Goal: Communication & Community: Answer question/provide support

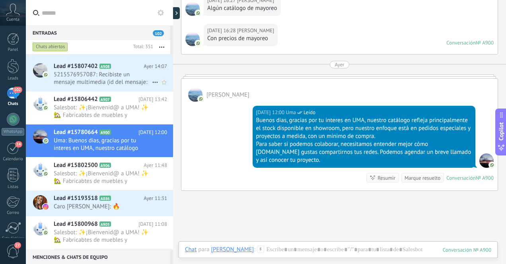
scroll to position [421, 0]
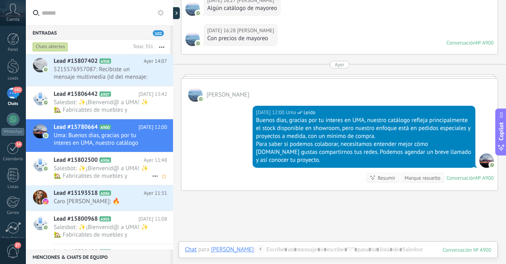
click at [103, 168] on span "Salesbot: ✨¡Bienvenid@ a UMA! ✨ 🏡 Fabricabtes de muebles y decoración artesanal…" at bounding box center [103, 172] width 98 height 15
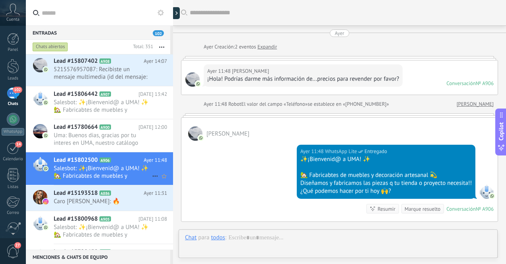
scroll to position [35, 0]
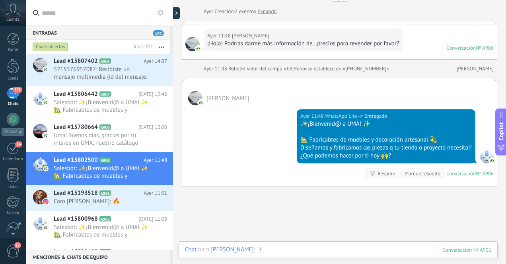
click at [279, 251] on div at bounding box center [338, 258] width 306 height 24
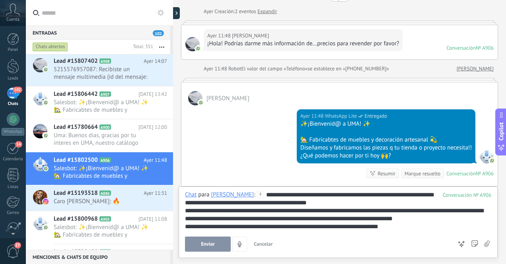
click at [395, 195] on div "**********" at bounding box center [338, 211] width 306 height 40
click at [215, 244] on button "Enviar" at bounding box center [208, 244] width 46 height 15
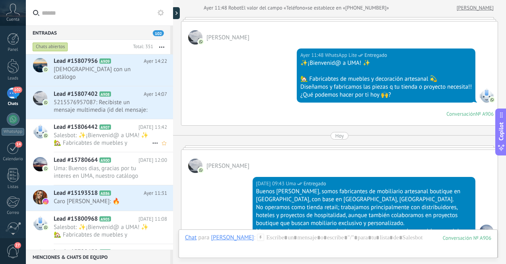
click at [128, 133] on span "Salesbot: ✨¡Bienvenid@ a UMA! ✨ 🏡 Fabricabtes de muebles y decoración artesanal…" at bounding box center [103, 139] width 98 height 15
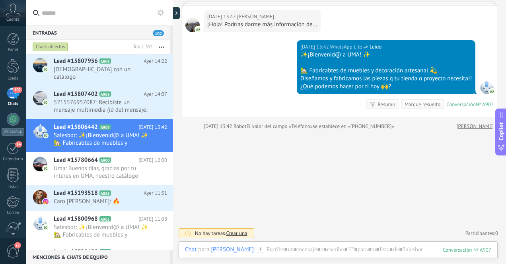
scroll to position [54, 0]
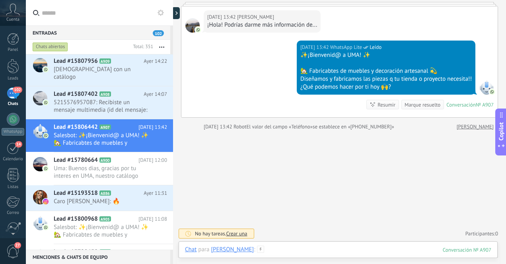
click at [323, 247] on div at bounding box center [338, 258] width 306 height 24
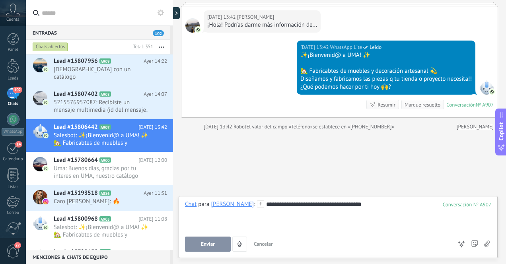
click at [341, 205] on div "**********" at bounding box center [338, 216] width 306 height 30
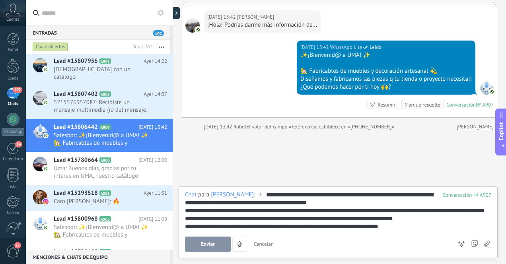
click at [372, 196] on div "**********" at bounding box center [338, 211] width 306 height 40
click at [214, 246] on span "Enviar" at bounding box center [208, 245] width 14 height 6
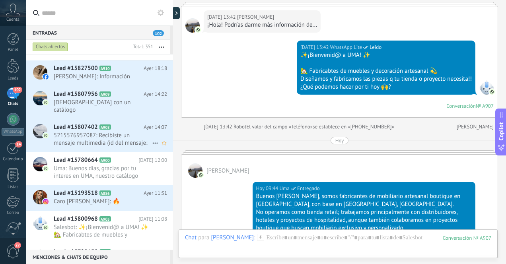
click at [129, 136] on span "5215576957087: Recibiste un mensaje multimedia (id del mensaje: 3A8ECEBA65A74A0…" at bounding box center [103, 139] width 98 height 15
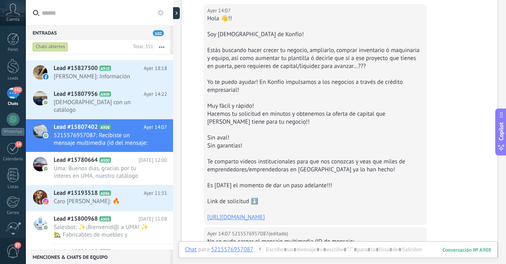
scroll to position [145, 0]
click at [111, 103] on span "[DEMOGRAPHIC_DATA] con un catálogo" at bounding box center [103, 106] width 98 height 15
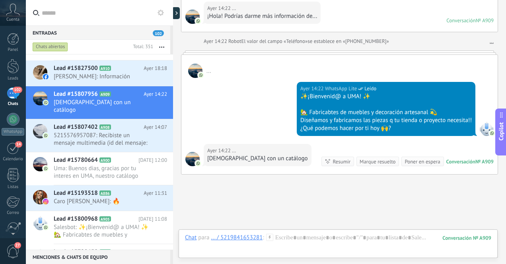
scroll to position [112, 0]
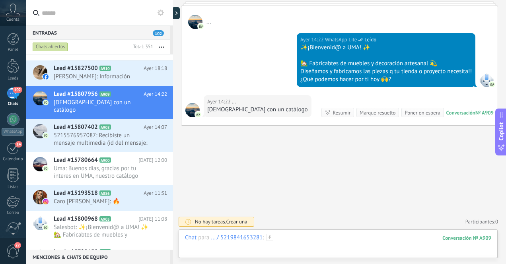
click at [288, 240] on div at bounding box center [338, 246] width 306 height 24
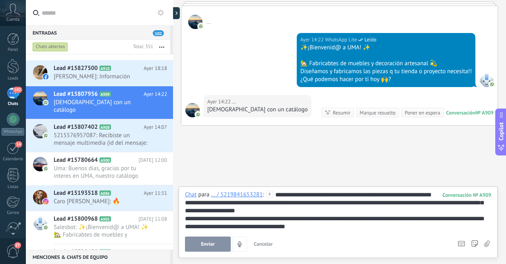
click at [207, 245] on span "Enviar" at bounding box center [208, 245] width 14 height 6
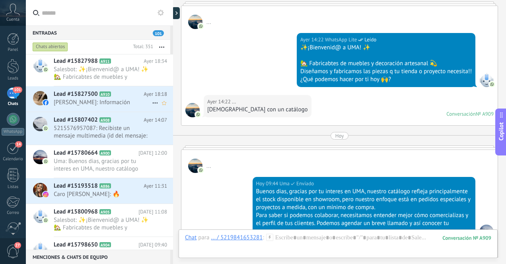
click at [121, 103] on span "[PERSON_NAME]: Información" at bounding box center [103, 103] width 98 height 8
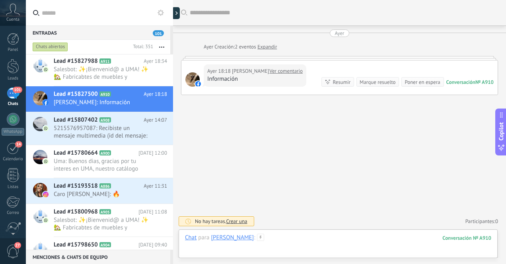
click at [327, 244] on div at bounding box center [338, 246] width 306 height 24
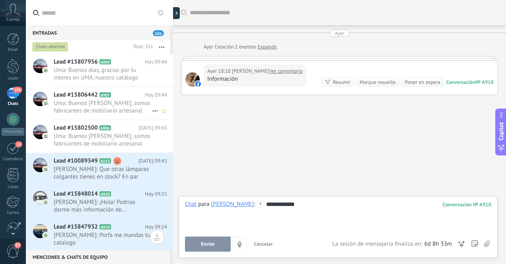
click at [127, 111] on span "Uma: Buenos [PERSON_NAME], somos fabricantes de mobiliario artesanal boutique e…" at bounding box center [103, 106] width 98 height 15
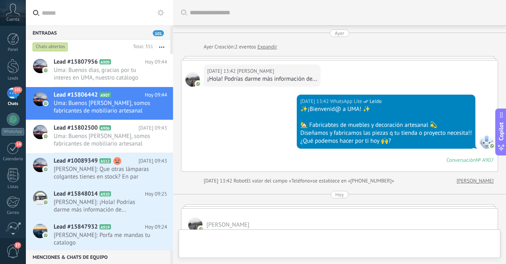
scroll to position [203, 0]
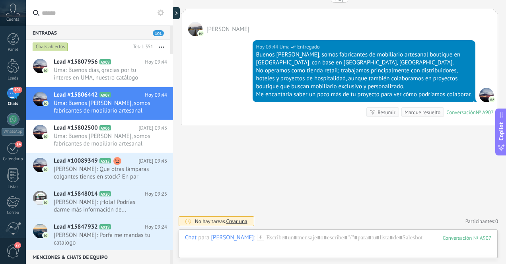
click at [376, 55] on div "Buenos [PERSON_NAME], somos fabricantes de mobiliario artesanal boutique en [GE…" at bounding box center [364, 59] width 216 height 16
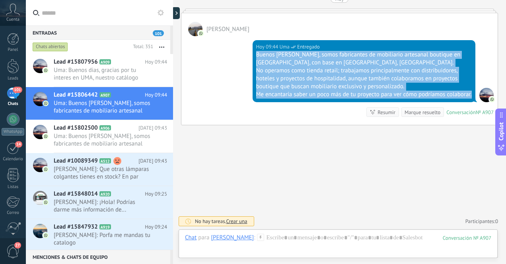
drag, startPoint x: 255, startPoint y: 48, endPoint x: 335, endPoint y: 91, distance: 91.1
click at [335, 91] on div "Buenos [PERSON_NAME], somos fabricantes de mobiliario artesanal boutique en [GE…" at bounding box center [364, 75] width 216 height 48
copy div "Buenos [PERSON_NAME], somos fabricantes de mobiliario artesanal boutique en [GE…"
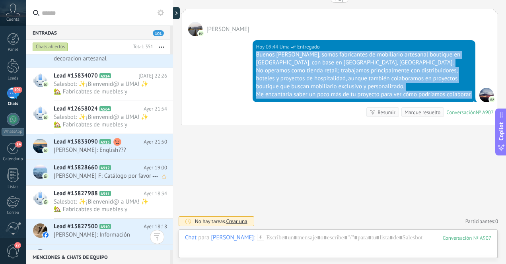
scroll to position [321, 0]
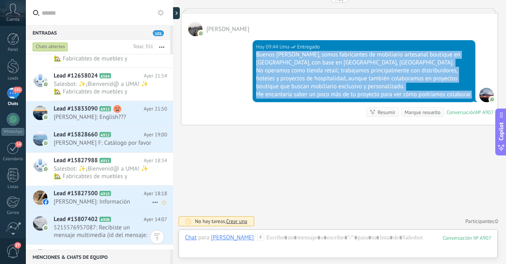
click at [115, 203] on span "[PERSON_NAME]: Información" at bounding box center [103, 202] width 98 height 8
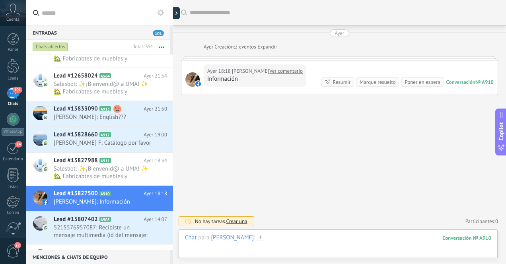
paste div
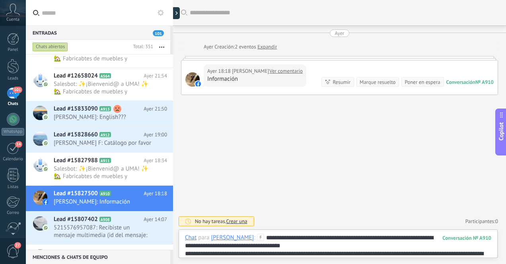
click at [308, 237] on div "**********" at bounding box center [338, 246] width 306 height 24
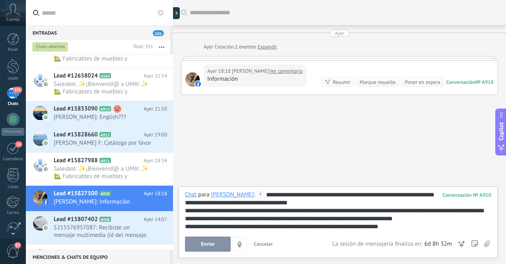
click at [208, 246] on span "Enviar" at bounding box center [208, 245] width 14 height 6
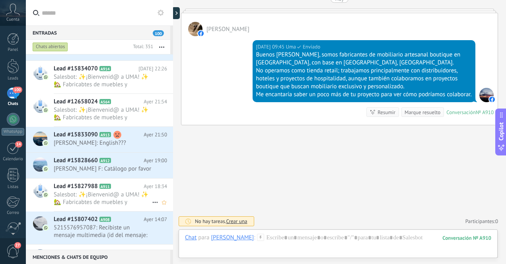
click at [124, 199] on span "Salesbot: ✨¡Bienvenid@ a UMA! ✨ 🏡 Fabricabtes de muebles y decoración artesanal…" at bounding box center [103, 198] width 98 height 15
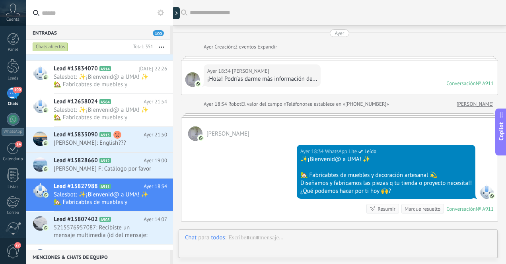
scroll to position [35, 0]
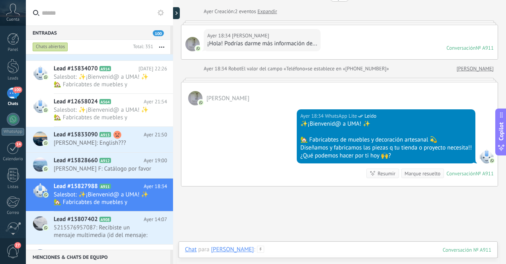
click at [302, 253] on div at bounding box center [338, 258] width 306 height 24
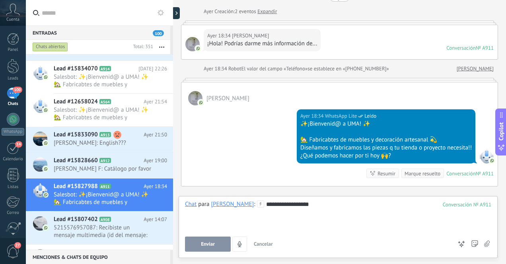
click at [318, 205] on div "**********" at bounding box center [338, 216] width 306 height 30
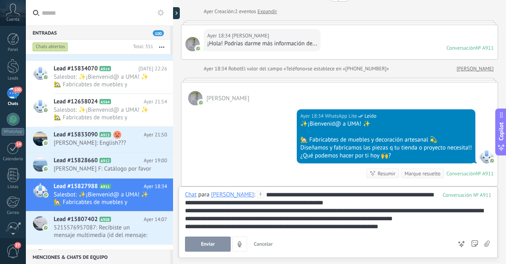
click at [356, 195] on div "**********" at bounding box center [338, 211] width 306 height 40
click at [212, 244] on span "Enviar" at bounding box center [208, 245] width 14 height 6
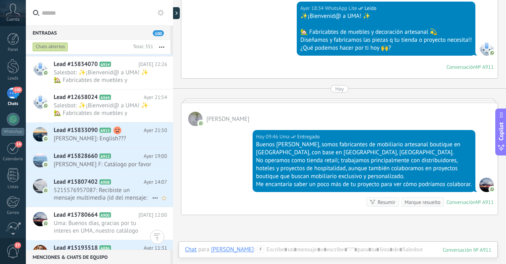
scroll to position [357, 0]
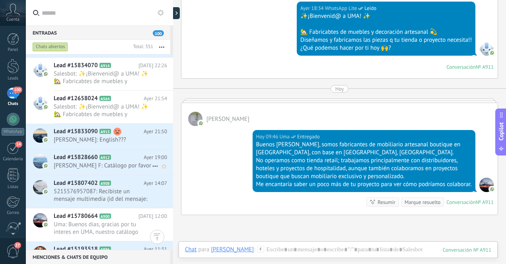
click at [126, 166] on span "[PERSON_NAME] F: Catálogo por favor" at bounding box center [103, 166] width 98 height 8
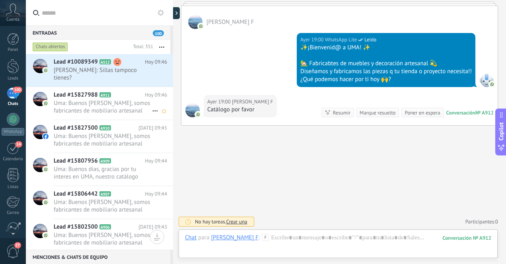
click at [120, 109] on span "Uma: Buenos [PERSON_NAME], somos fabricantes de mobiliario artesanal boutique e…" at bounding box center [103, 106] width 98 height 15
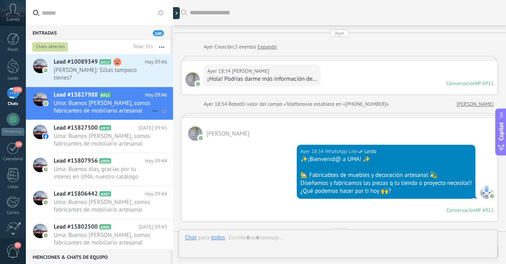
scroll to position [171, 0]
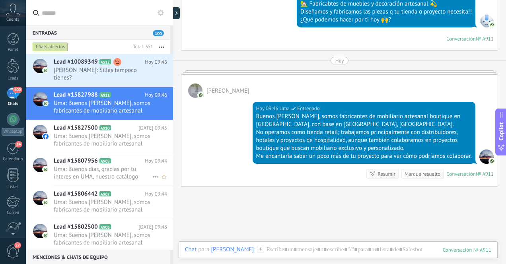
click at [124, 170] on span "Uma: Buenos dias, gracias por tu interes en UMA, nuestro catálogo refleja princ…" at bounding box center [103, 173] width 98 height 15
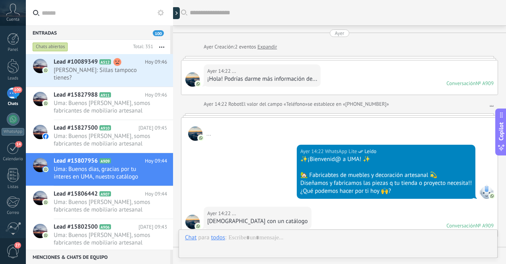
scroll to position [248, 0]
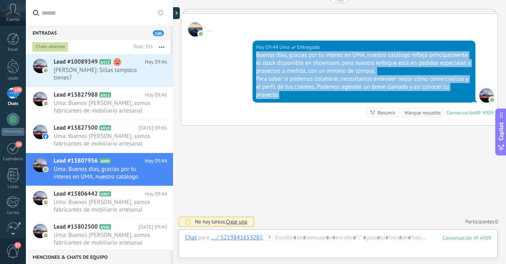
drag, startPoint x: 254, startPoint y: 56, endPoint x: 287, endPoint y: 94, distance: 50.2
click at [287, 94] on div "[DATE] 09:44 Uma Entregado Buenos dias, gracias por tu interes en UMA, nuestro …" at bounding box center [364, 72] width 223 height 62
copy div "Buenos dias, gracias por tu interes en UMA, nuestro catálogo refleja principalm…"
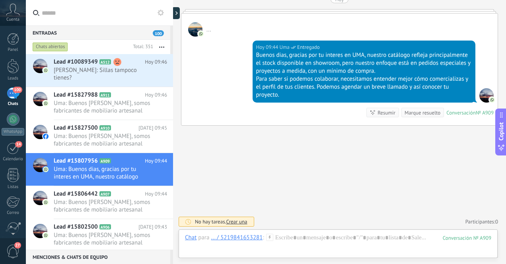
click at [213, 154] on div "Buscar Carga más [DATE] [DATE] Creación: 2 eventos Expandir [DATE] 14:22 ... ¡H…" at bounding box center [339, 8] width 333 height 513
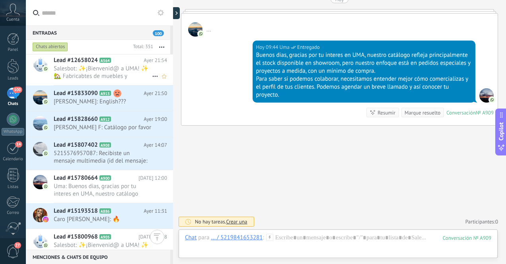
scroll to position [395, 0]
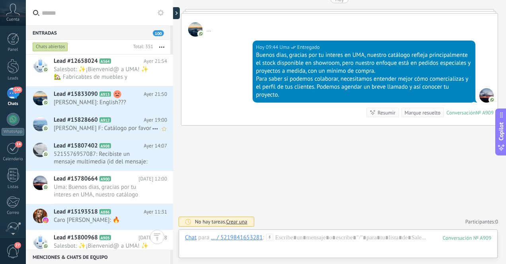
click at [131, 129] on span "[PERSON_NAME] F: Catálogo por favor" at bounding box center [103, 129] width 98 height 8
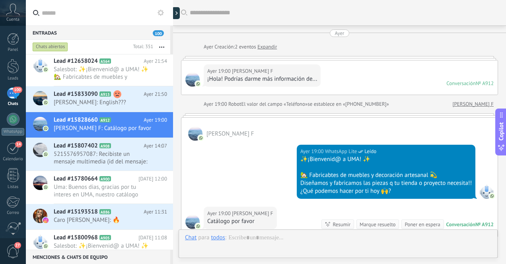
scroll to position [112, 0]
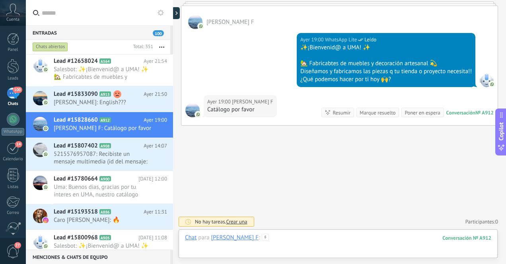
click at [275, 239] on div at bounding box center [338, 246] width 306 height 24
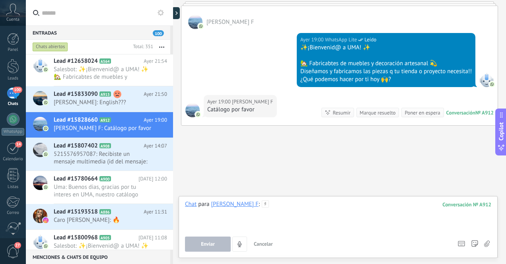
paste div
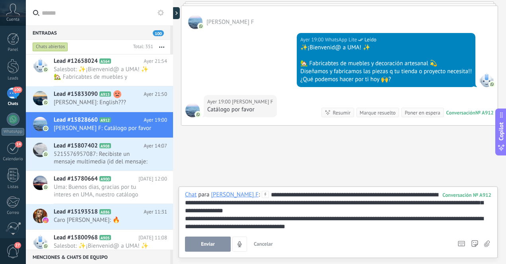
click at [216, 245] on button "Enviar" at bounding box center [208, 244] width 46 height 15
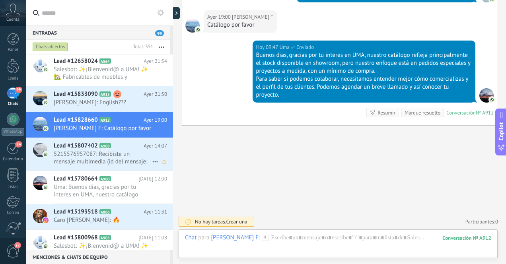
scroll to position [388, 0]
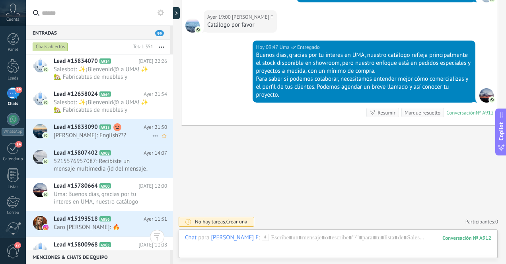
click at [121, 138] on span "[PERSON_NAME]: English???" at bounding box center [103, 136] width 98 height 8
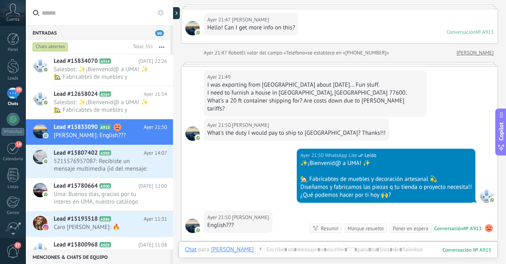
scroll to position [48, 0]
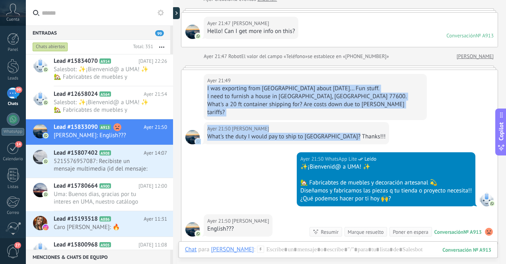
drag, startPoint x: 207, startPoint y: 89, endPoint x: 354, endPoint y: 130, distance: 151.9
click at [354, 130] on div "[DATE] 21:49 [PERSON_NAME] I was exporting from [GEOGRAPHIC_DATA] about [DATE].…" at bounding box center [339, 157] width 316 height 175
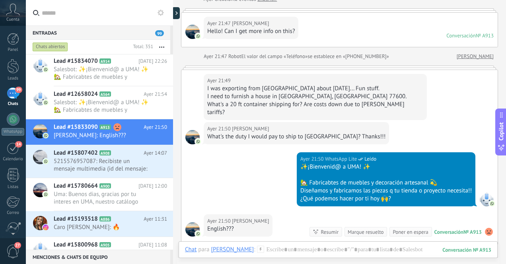
click at [274, 160] on div "[DATE] 21:50 WhatsApp Lite Leído ✨¡Bienvenid@ a UMA! ✨ 🏡 Fabricabtes de muebles…" at bounding box center [339, 183] width 316 height 62
click at [123, 107] on span "Salesbot: ✨¡Bienvenid@ a UMA! ✨ 🏡 Fabricabtes de muebles y decoración artesanal…" at bounding box center [103, 106] width 98 height 15
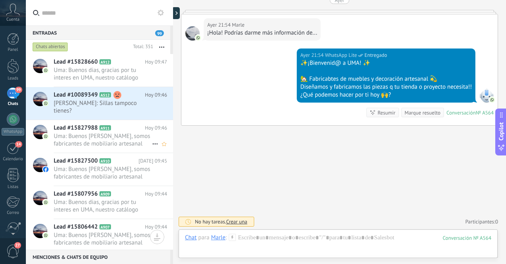
click at [125, 142] on span "Uma: Buenos [PERSON_NAME], somos fabricantes de mobiliario artesanal boutique e…" at bounding box center [103, 139] width 98 height 15
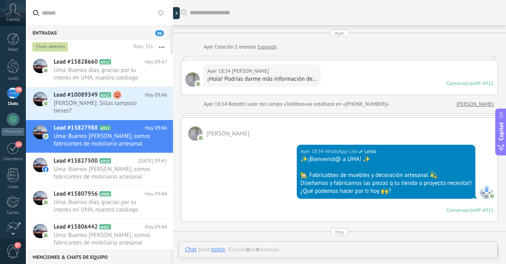
scroll to position [171, 0]
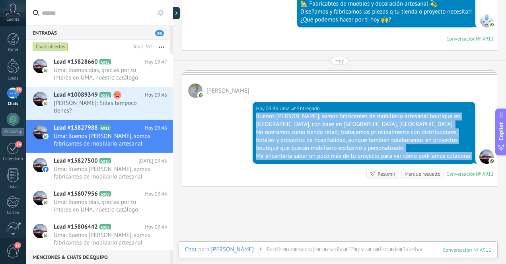
drag, startPoint x: 255, startPoint y: 118, endPoint x: 320, endPoint y: 166, distance: 80.7
click at [320, 160] on div "Buenos [PERSON_NAME], somos fabricantes de mobiliario artesanal boutique en [GE…" at bounding box center [364, 137] width 216 height 48
copy div "Buenos [PERSON_NAME], somos fabricantes de mobiliario artesanal boutique en [GE…"
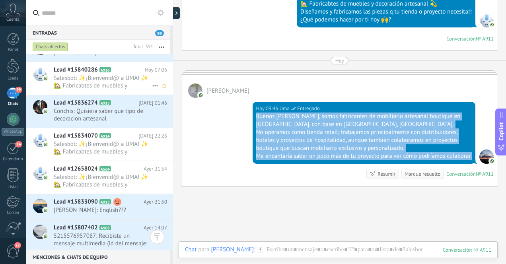
scroll to position [355, 0]
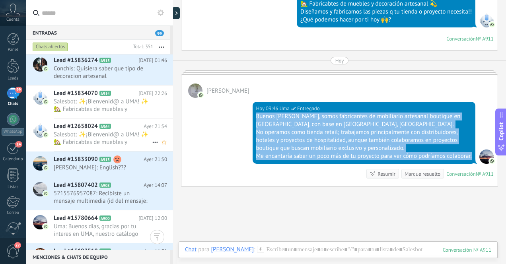
click at [126, 140] on span "Salesbot: ✨¡Bienvenid@ a UMA! ✨ 🏡 Fabricabtes de muebles y decoración artesanal…" at bounding box center [103, 138] width 98 height 15
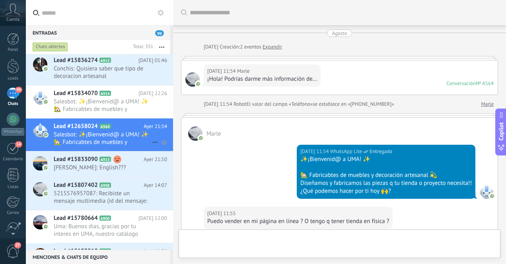
scroll to position [426, 0]
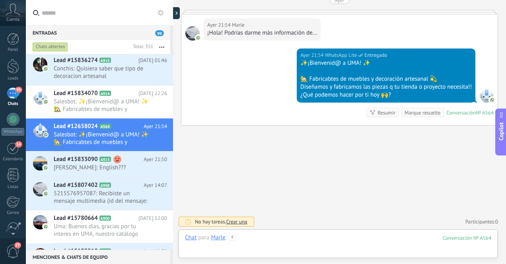
paste div
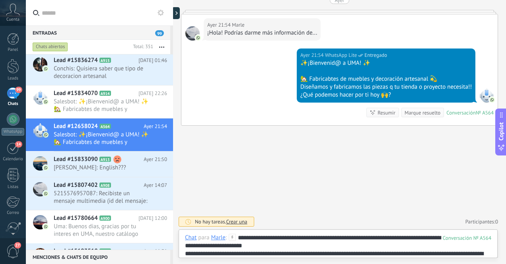
click at [281, 238] on div "**********" at bounding box center [338, 246] width 306 height 24
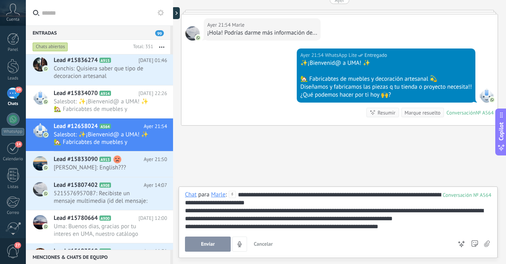
click at [204, 245] on span "Enviar" at bounding box center [208, 245] width 14 height 6
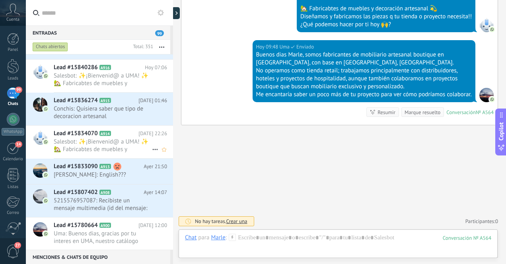
click at [127, 139] on span "Salesbot: ✨¡Bienvenid@ a UMA! ✨ 🏡 Fabricabtes de muebles y decoración artesanal…" at bounding box center [103, 145] width 98 height 15
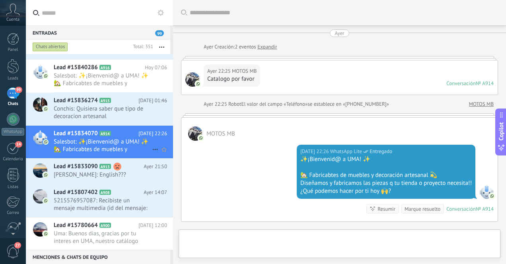
scroll to position [96, 0]
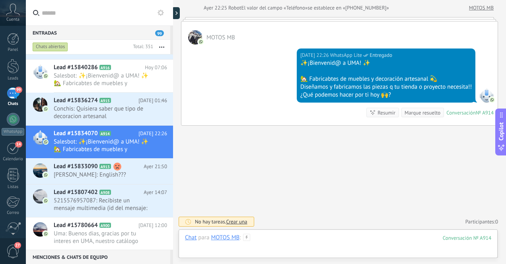
paste div
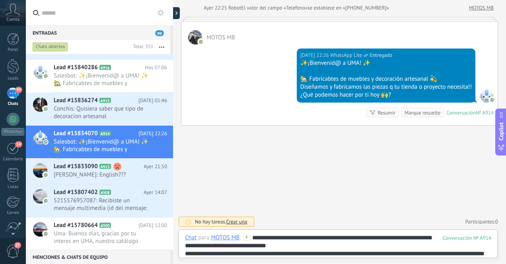
click at [296, 239] on div "**********" at bounding box center [338, 246] width 306 height 24
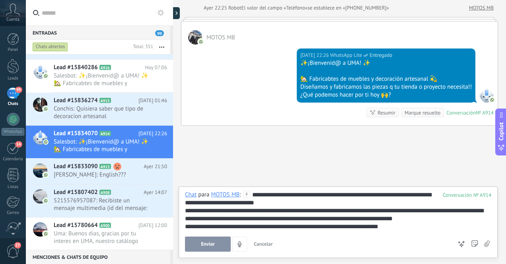
click at [203, 244] on span "Enviar" at bounding box center [208, 245] width 14 height 6
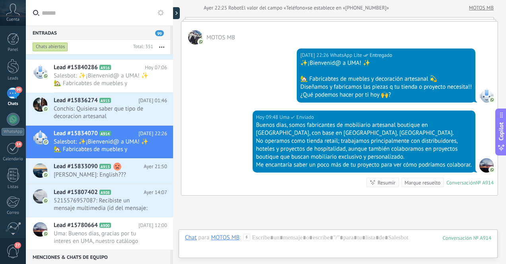
scroll to position [174, 0]
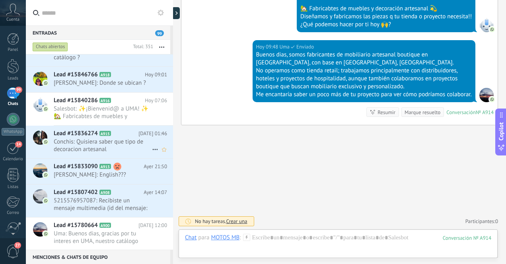
click at [124, 138] on span "Conchis: Quisiera saber que tipo de decoracion artesanal" at bounding box center [103, 145] width 98 height 15
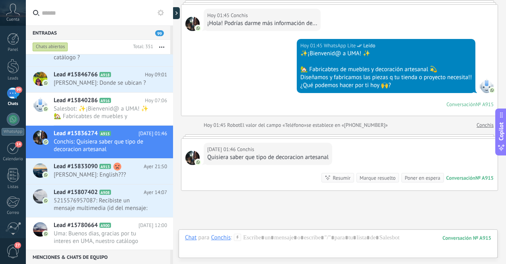
scroll to position [121, 0]
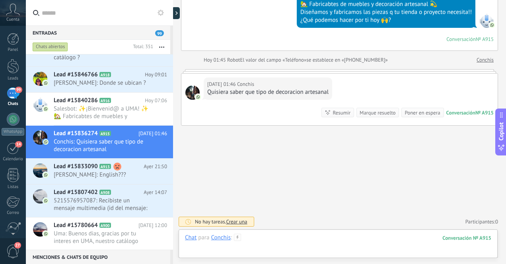
paste div
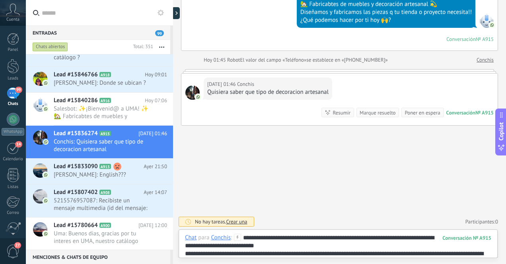
click at [316, 247] on div "**********" at bounding box center [338, 246] width 306 height 24
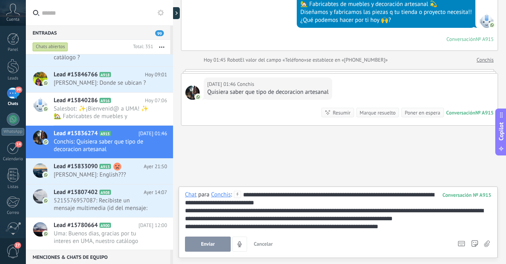
click at [286, 194] on div "**********" at bounding box center [338, 211] width 306 height 40
click at [204, 247] on span "Enviar" at bounding box center [208, 245] width 14 height 6
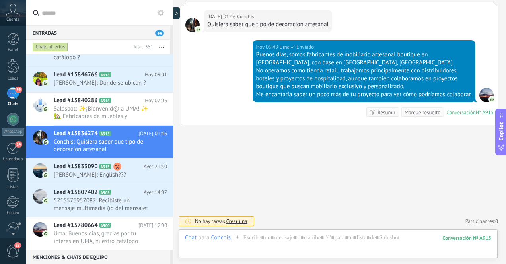
scroll to position [362, 0]
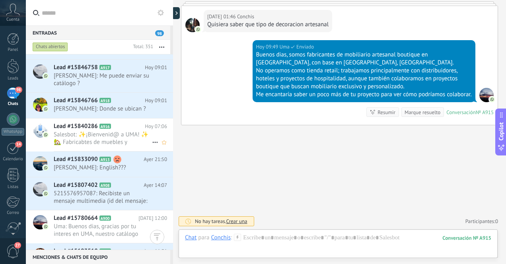
click at [129, 132] on span "Salesbot: ✨¡Bienvenid@ a UMA! ✨ 🏡 Fabricabtes de muebles y decoración artesanal…" at bounding box center [103, 138] width 98 height 15
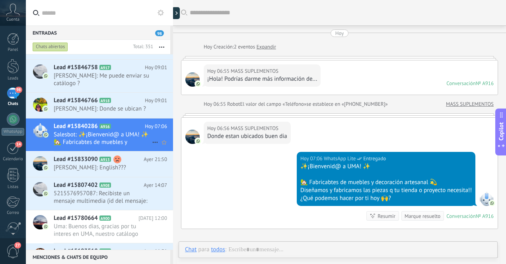
scroll to position [58, 0]
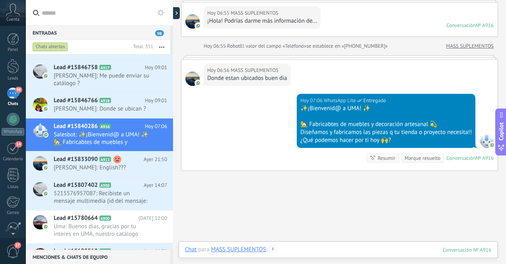
click at [321, 250] on div at bounding box center [338, 258] width 306 height 24
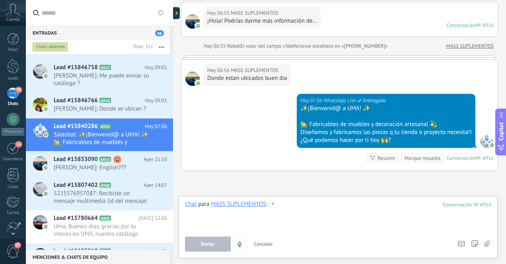
paste div
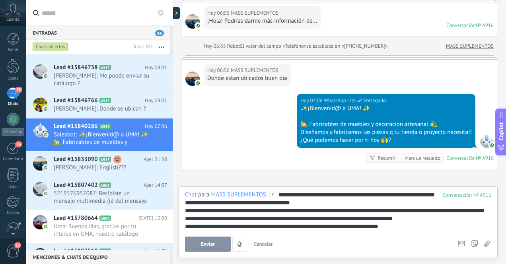
click at [321, 195] on div "**********" at bounding box center [338, 211] width 306 height 40
click at [212, 244] on span "Enviar" at bounding box center [208, 245] width 14 height 6
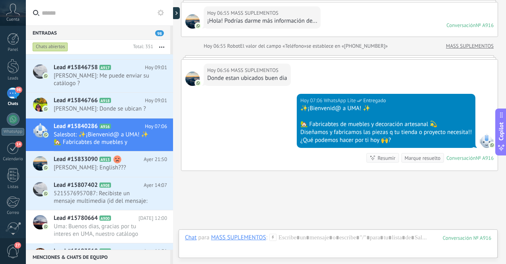
scroll to position [181, 0]
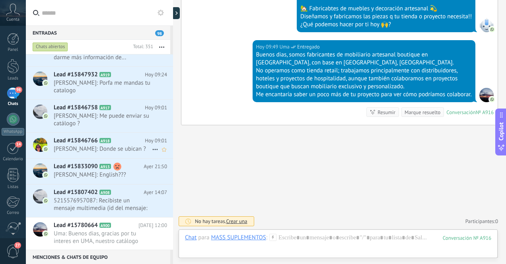
click at [123, 145] on span "[PERSON_NAME]: Donde se ubican ?" at bounding box center [103, 149] width 98 height 8
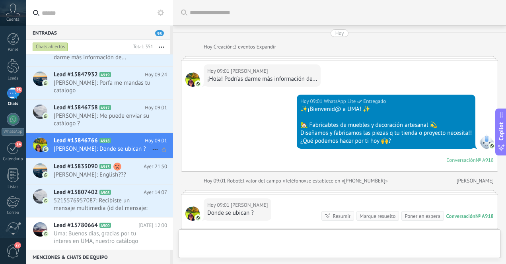
scroll to position [103, 0]
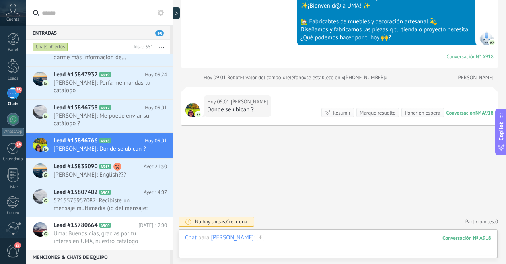
click at [282, 237] on div at bounding box center [338, 246] width 306 height 24
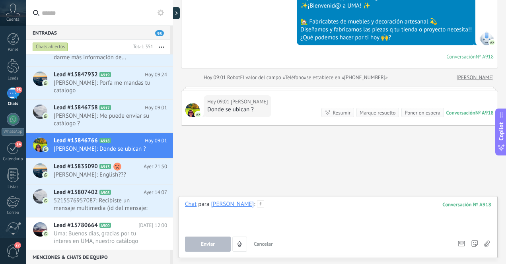
paste div
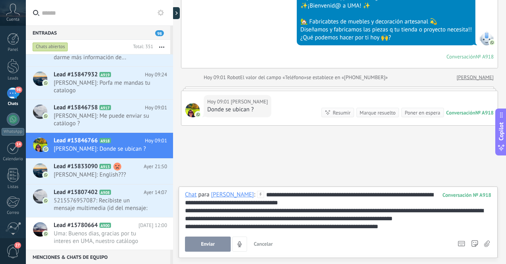
click at [279, 196] on div "**********" at bounding box center [338, 211] width 306 height 40
click at [208, 244] on span "Enviar" at bounding box center [208, 245] width 14 height 6
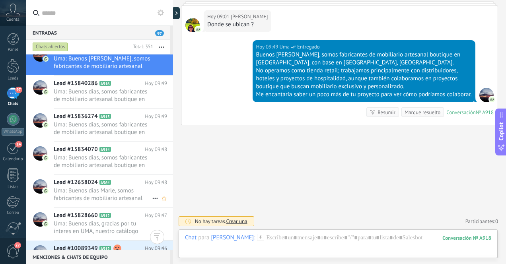
scroll to position [0, 0]
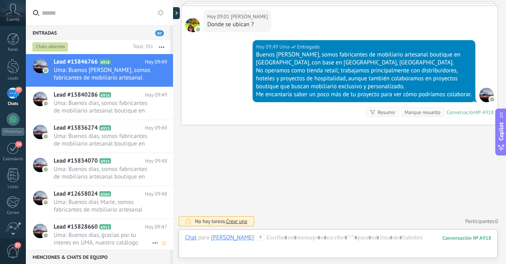
click at [120, 238] on span "Uma: Buenos dias, gracias por tu interes en UMA, nuestro catálogo refleja princ…" at bounding box center [103, 239] width 98 height 15
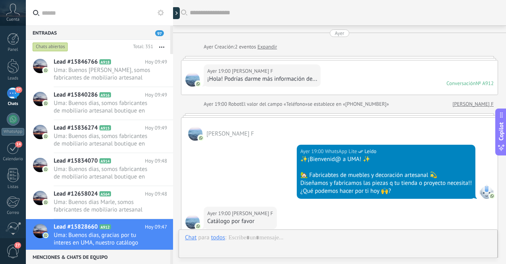
scroll to position [147, 0]
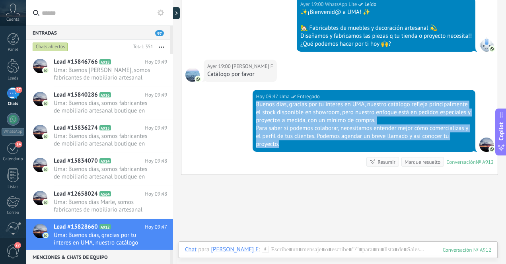
drag, startPoint x: 255, startPoint y: 105, endPoint x: 323, endPoint y: 142, distance: 77.3
click at [323, 142] on div "Buenos dias, gracias por tu interes en UMA, nuestro catálogo refleja principalm…" at bounding box center [364, 125] width 216 height 48
copy div "Buenos dias, gracias por tu interes en UMA, nuestro catálogo refleja principalm…"
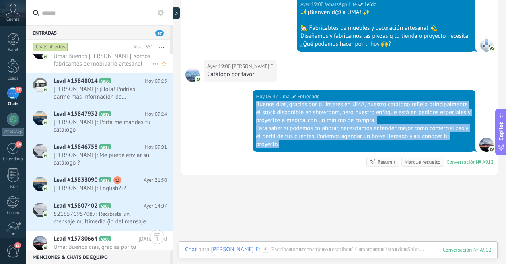
scroll to position [355, 0]
click at [127, 152] on span "[PERSON_NAME]: Me puede enviar su catálogo ?" at bounding box center [103, 159] width 98 height 15
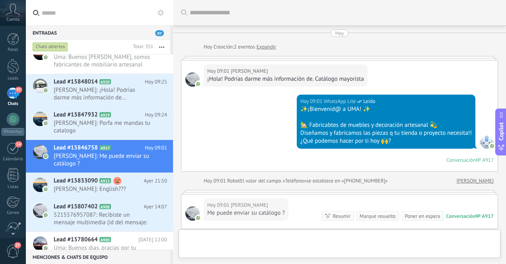
scroll to position [103, 0]
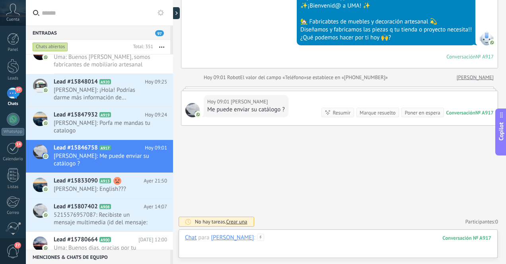
click at [290, 236] on div at bounding box center [338, 246] width 306 height 24
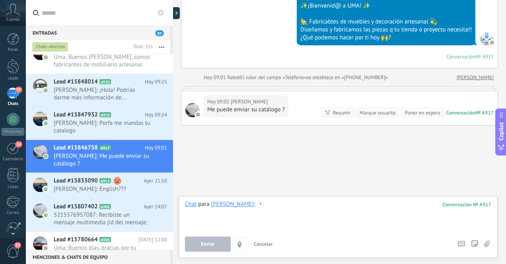
paste div
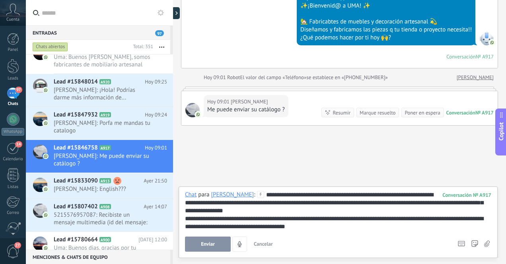
click at [290, 195] on div "**********" at bounding box center [338, 211] width 306 height 40
click at [210, 244] on span "Enviar" at bounding box center [208, 245] width 14 height 6
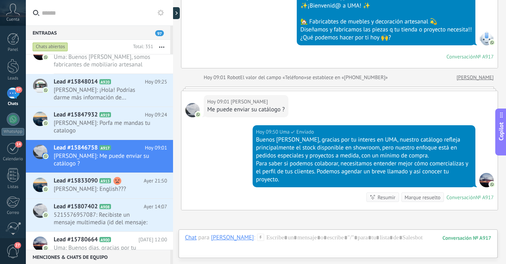
scroll to position [188, 0]
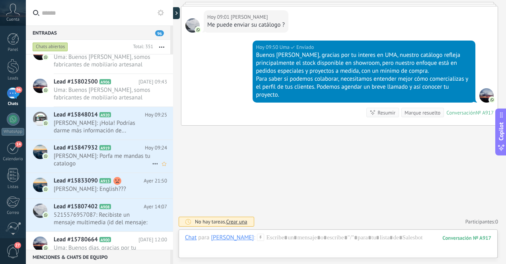
click at [128, 156] on span "[PERSON_NAME]: Porfa me mandas tu catalogo" at bounding box center [103, 159] width 98 height 15
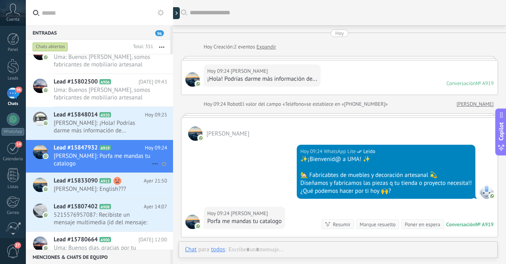
scroll to position [90, 0]
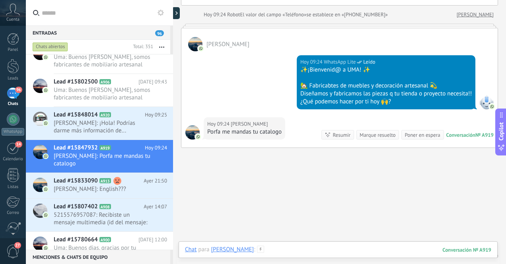
click at [260, 253] on div at bounding box center [338, 258] width 306 height 24
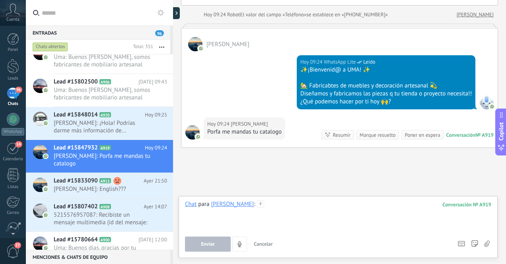
paste div
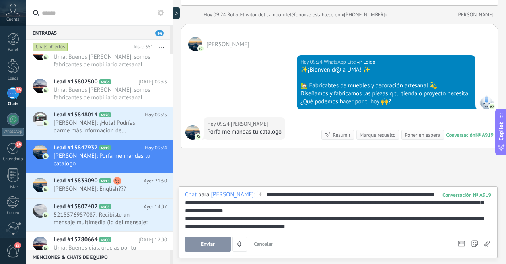
click at [271, 194] on div "**********" at bounding box center [338, 211] width 306 height 40
click at [206, 243] on span "Enviar" at bounding box center [208, 245] width 14 height 6
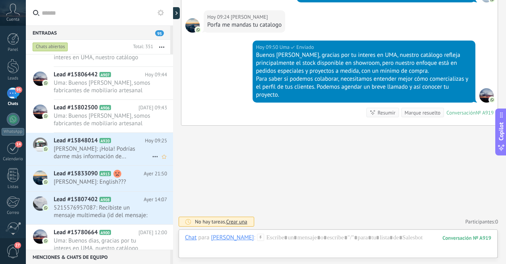
click at [124, 151] on span "[PERSON_NAME]: ¡Hola! Podrías darme más información de..." at bounding box center [103, 152] width 98 height 15
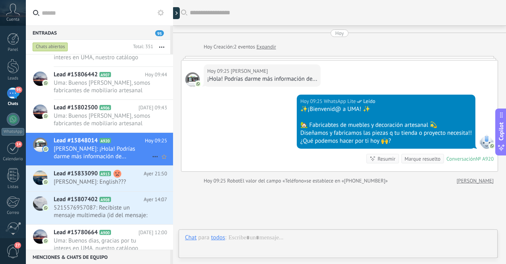
scroll to position [59, 0]
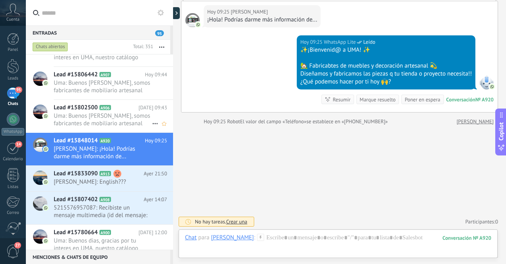
click at [128, 122] on span "Uma: Buenos [PERSON_NAME], somos fabricantes de mobiliario artesanal boutique e…" at bounding box center [103, 119] width 98 height 15
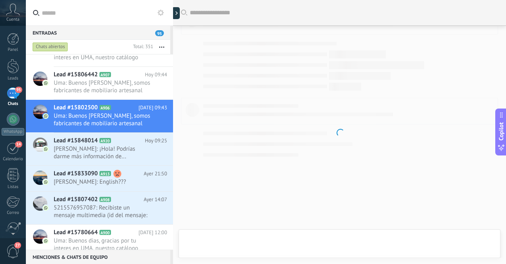
scroll to position [171, 0]
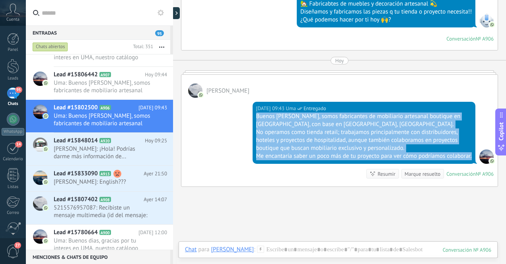
drag, startPoint x: 255, startPoint y: 115, endPoint x: 289, endPoint y: 164, distance: 59.7
click at [289, 164] on div "[DATE] 09:43 Uma Entregado Buenos [PERSON_NAME], somos fabricantes de mobiliari…" at bounding box center [364, 133] width 223 height 62
copy div "Buenos [PERSON_NAME], somos fabricantes de mobiliario artesanal boutique en [GE…"
click at [132, 150] on span "[PERSON_NAME]: ¡Hola! Podrías darme más información de..." at bounding box center [103, 152] width 98 height 15
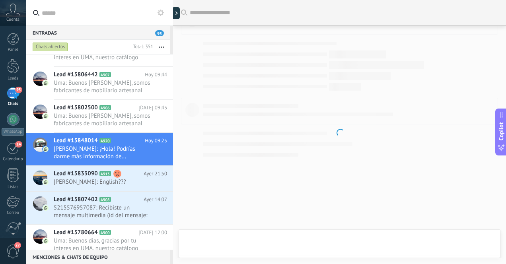
scroll to position [1, 0]
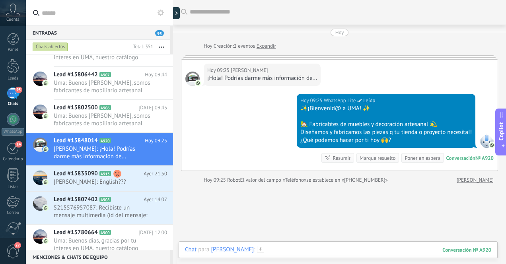
click at [305, 251] on div at bounding box center [338, 258] width 306 height 24
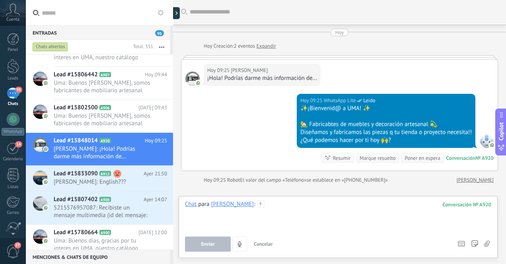
paste div
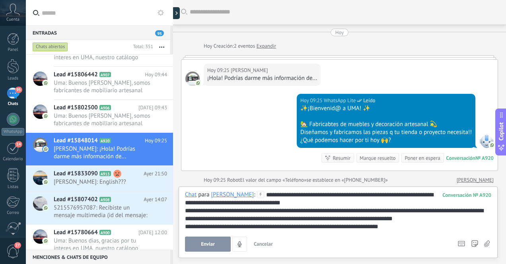
click at [306, 194] on div "**********" at bounding box center [338, 211] width 306 height 40
click at [207, 244] on span "Enviar" at bounding box center [208, 245] width 14 height 6
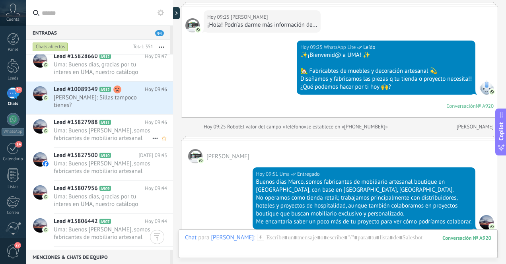
scroll to position [257, 0]
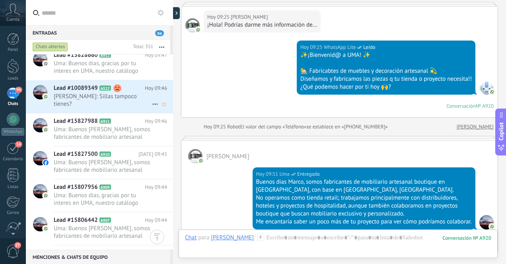
click at [131, 99] on span "[PERSON_NAME]: Sillas tampoco tienes?" at bounding box center [103, 100] width 98 height 15
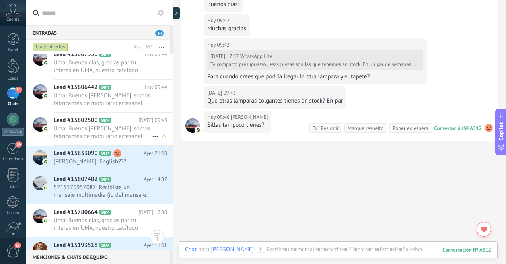
scroll to position [384, 0]
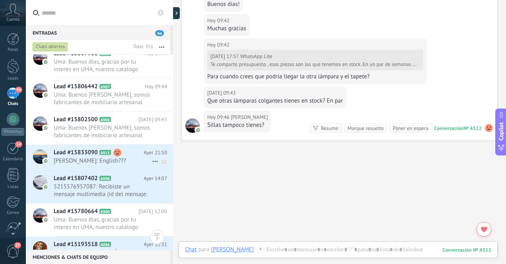
click at [125, 163] on span "[PERSON_NAME]: English???" at bounding box center [103, 161] width 98 height 8
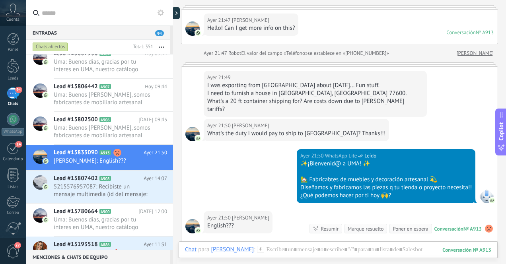
scroll to position [43, 0]
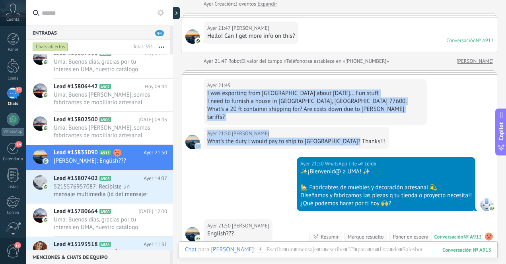
drag, startPoint x: 206, startPoint y: 93, endPoint x: 356, endPoint y: 134, distance: 155.6
click at [356, 134] on div "[DATE] 21:49 [PERSON_NAME] I was exporting from [GEOGRAPHIC_DATA] about [DATE].…" at bounding box center [339, 162] width 316 height 175
copy div "I was exporting from [GEOGRAPHIC_DATA] about [DATE]... Fun stuff. I need to fur…"
click at [336, 251] on div at bounding box center [338, 258] width 306 height 24
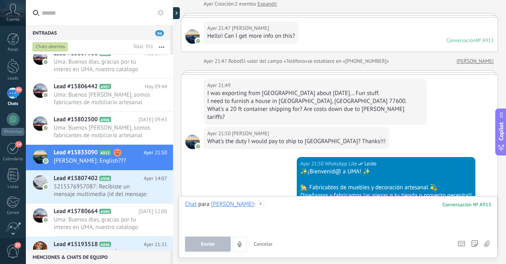
paste div
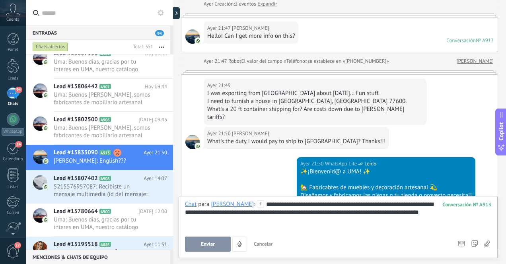
click at [202, 244] on span "Enviar" at bounding box center [208, 245] width 14 height 6
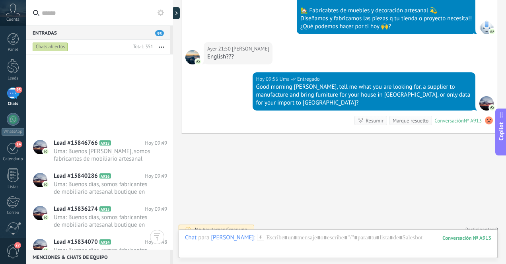
scroll to position [0, 0]
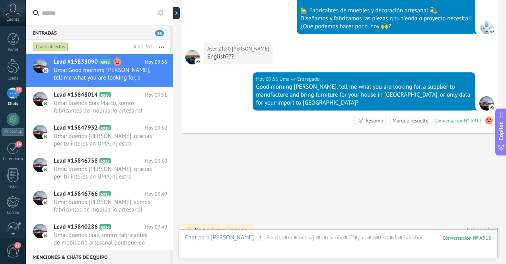
click at [305, 183] on div "Buscar Carga más [DATE] [DATE] Creación: 2 eventos Expandir [DATE] 21:47 [PERSO…" at bounding box center [339, 26] width 333 height 493
click at [12, 95] on div "93" at bounding box center [13, 94] width 13 height 12
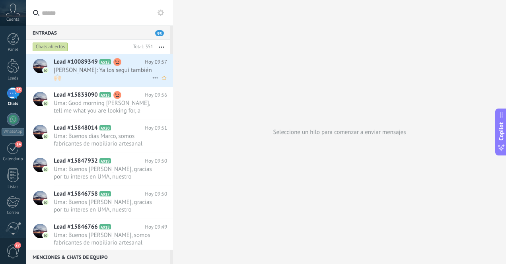
click at [111, 74] on span "[PERSON_NAME]: Ya los seguí también 🙌🏻" at bounding box center [103, 73] width 98 height 15
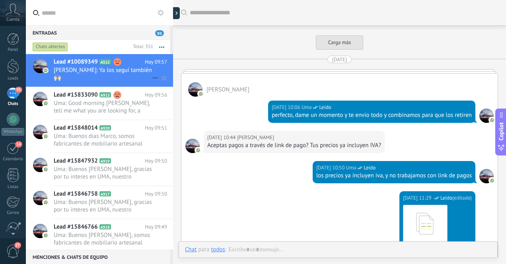
scroll to position [2191, 0]
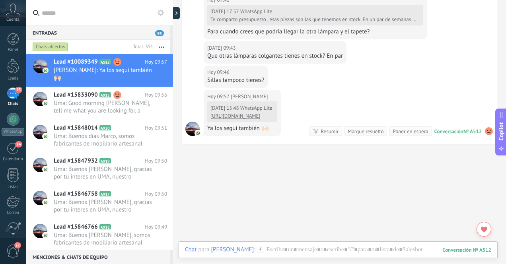
click at [13, 95] on div "93" at bounding box center [13, 94] width 13 height 12
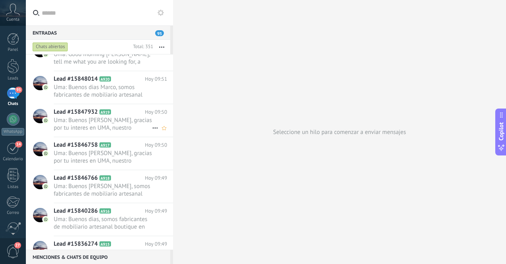
scroll to position [44, 0]
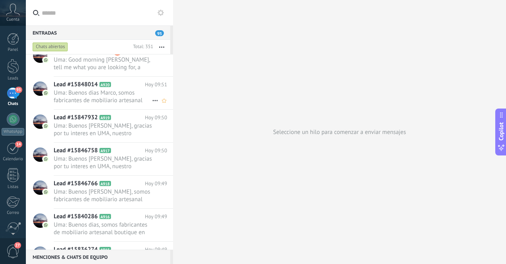
click at [80, 100] on span "Uma: Buenos dias Marco, somos fabricantes de mobiliario artesanal boutique en […" at bounding box center [103, 96] width 98 height 15
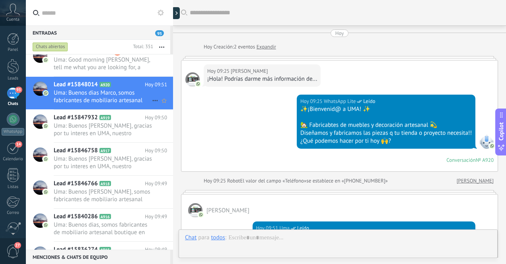
scroll to position [189, 0]
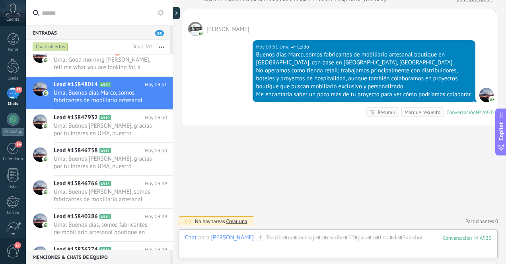
click at [11, 97] on div "93" at bounding box center [13, 94] width 13 height 12
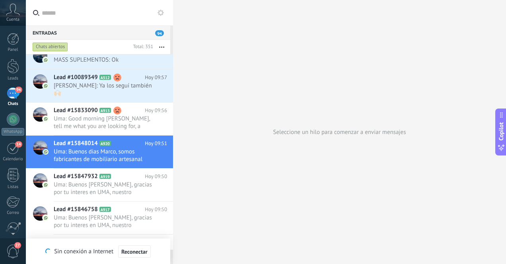
scroll to position [37, 0]
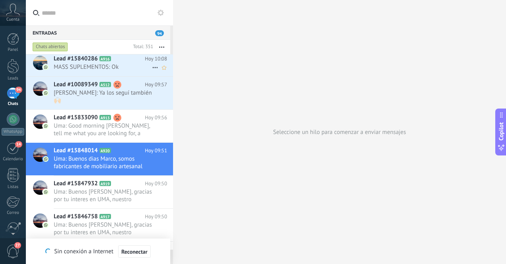
click at [126, 67] on span "MASS SUPLEMENTOS: Ok" at bounding box center [103, 67] width 98 height 8
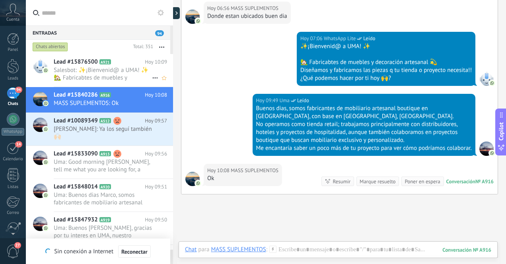
click at [125, 78] on span "Salesbot: ✨¡Bienvenid@ a UMA! ✨ 🏡 Fabricabtes de muebles y decoración artesanal…" at bounding box center [103, 73] width 98 height 15
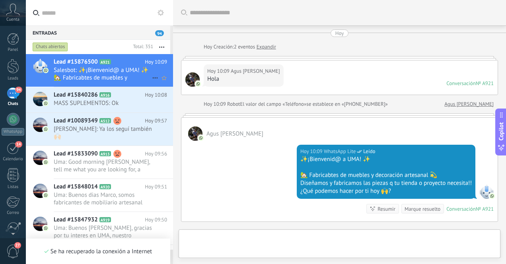
scroll to position [96, 0]
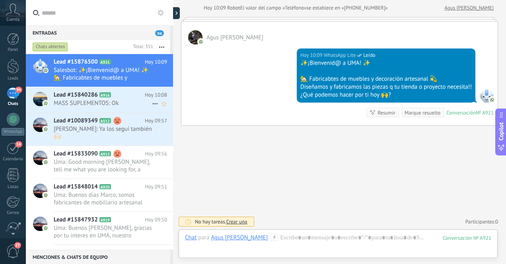
click at [127, 105] on span "MASS SUPLEMENTOS: Ok" at bounding box center [103, 103] width 98 height 8
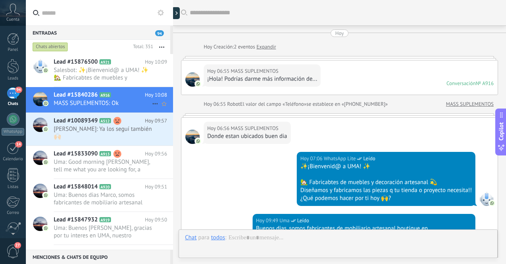
scroll to position [197, 0]
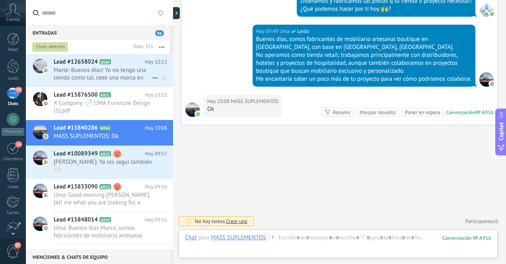
click at [111, 77] on span "Marle: Buenos días! Yo no tengo una tienda como tal, ceee una marca en línea, p…" at bounding box center [103, 73] width 98 height 15
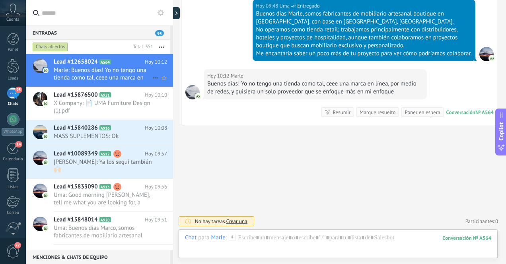
scroll to position [569, 0]
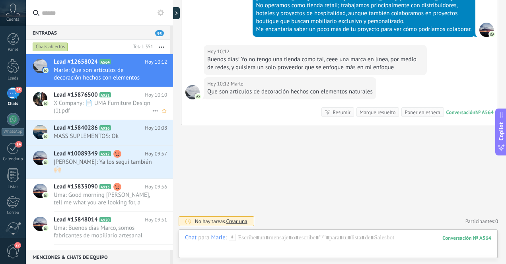
click at [107, 105] on span "X Company: 📄 UMA Furniture Design (1).pdf" at bounding box center [103, 106] width 98 height 15
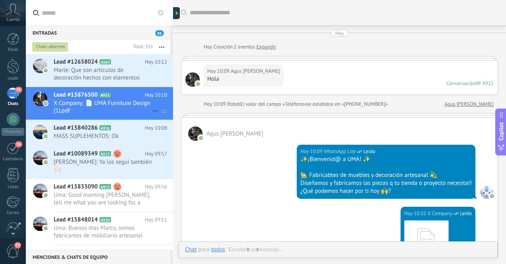
scroll to position [122, 0]
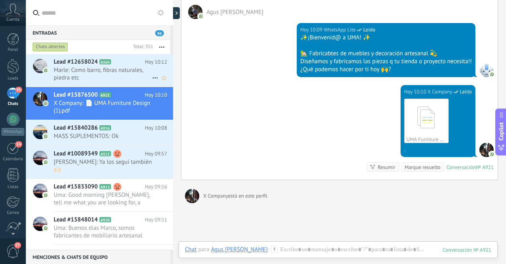
click at [121, 74] on span "Marle: Como barro, fibras naturales, piedra etc" at bounding box center [103, 73] width 98 height 15
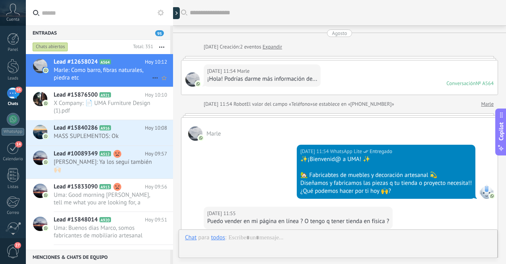
scroll to position [554, 0]
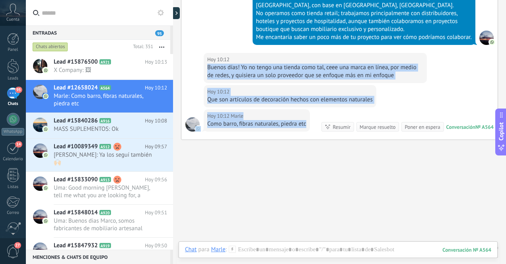
drag, startPoint x: 207, startPoint y: 77, endPoint x: 309, endPoint y: 133, distance: 116.5
click at [309, 133] on div "[DATE] 21:54 Marle ¡Hola! Podrías darme más información de... [DATE] 21:54 What…" at bounding box center [339, 13] width 316 height 253
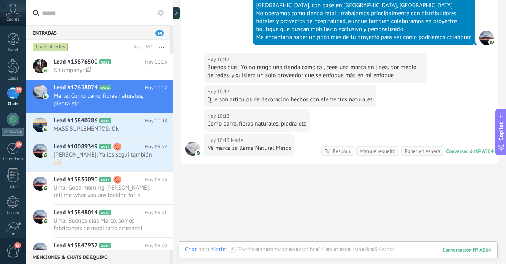
scroll to position [580, 0]
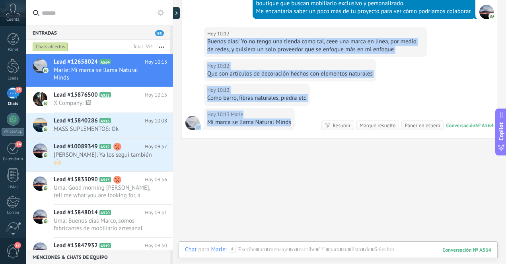
drag, startPoint x: 207, startPoint y: 47, endPoint x: 294, endPoint y: 133, distance: 122.7
copy div "Buenos días! Yo no tengo una tienda como tal, ceee una marca en línea, por medi…"
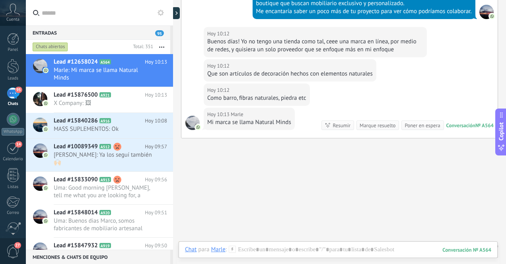
click at [123, 101] on span "X Company: 🖼" at bounding box center [103, 103] width 98 height 8
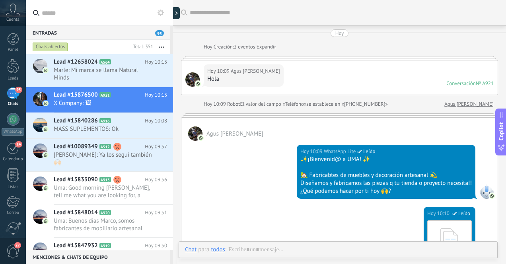
scroll to position [192, 0]
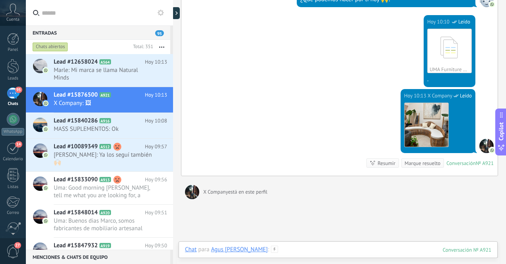
click at [351, 249] on div at bounding box center [338, 258] width 306 height 24
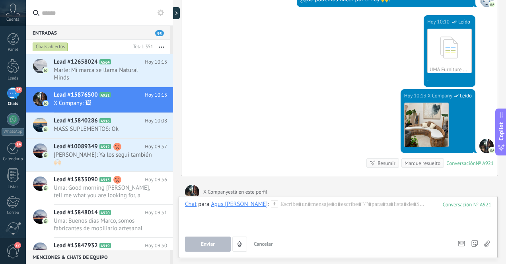
click at [488, 244] on icon at bounding box center [487, 244] width 6 height 7
click at [0, 0] on input "file" at bounding box center [0, 0] width 0 height 0
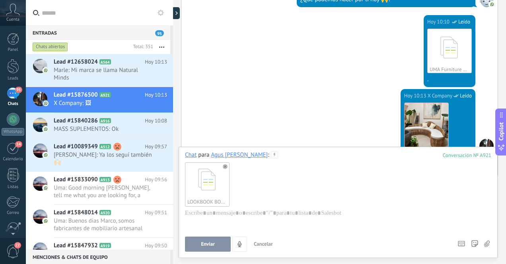
click at [205, 244] on span "Enviar" at bounding box center [208, 245] width 14 height 6
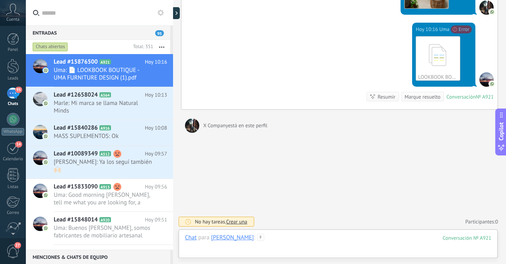
click at [298, 242] on div at bounding box center [338, 246] width 306 height 24
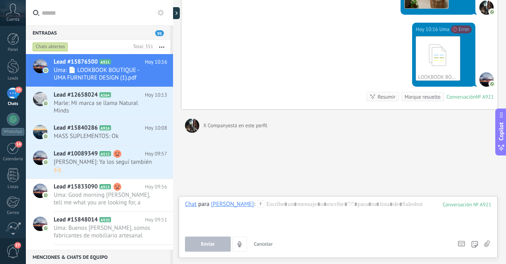
click at [488, 243] on icon at bounding box center [487, 244] width 6 height 7
click at [0, 0] on input "file" at bounding box center [0, 0] width 0 height 0
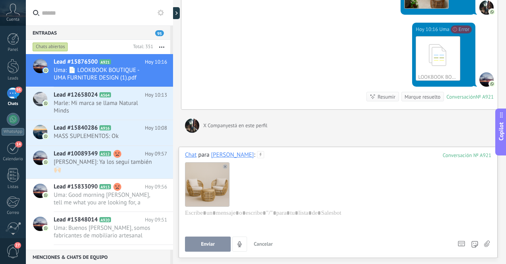
click at [213, 246] on span "Enviar" at bounding box center [208, 245] width 14 height 6
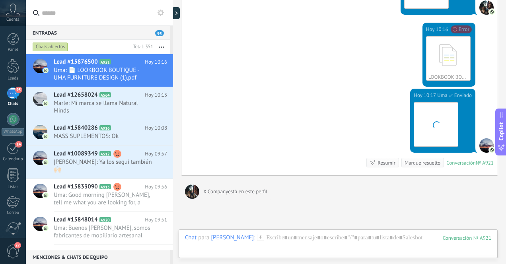
scroll to position [396, 0]
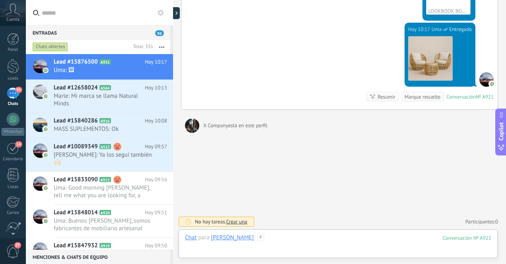
click at [320, 242] on div at bounding box center [338, 246] width 306 height 24
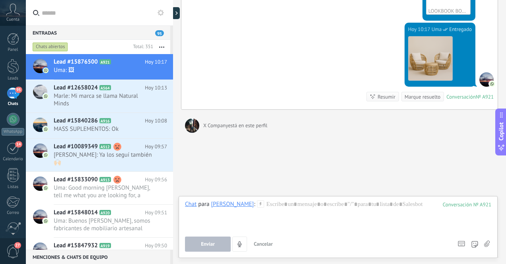
click at [487, 243] on use at bounding box center [487, 244] width 6 height 6
click at [0, 0] on input "file" at bounding box center [0, 0] width 0 height 0
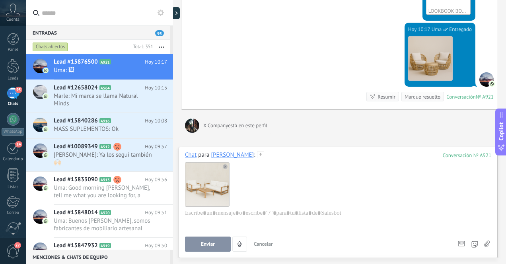
click at [203, 243] on span "Enviar" at bounding box center [208, 245] width 14 height 6
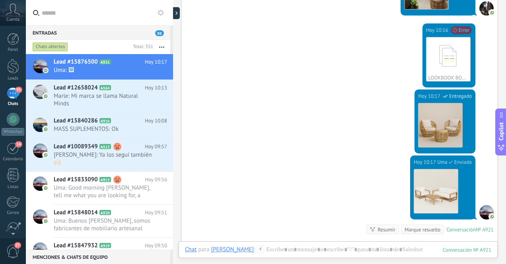
scroll to position [320, 0]
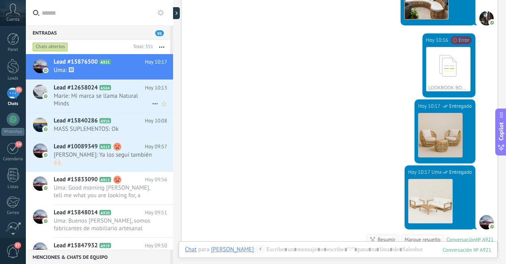
click at [135, 102] on span "Marle: Mi marca se llama Natural Minds" at bounding box center [103, 99] width 98 height 15
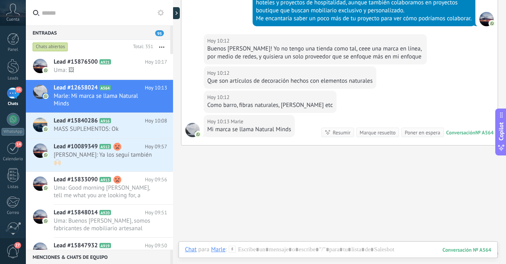
scroll to position [600, 0]
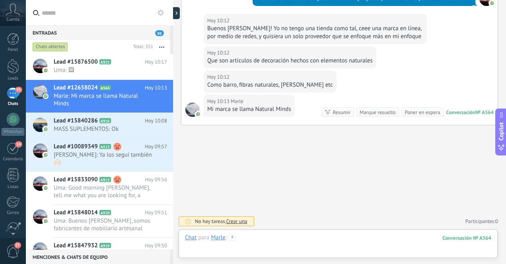
click at [308, 237] on div at bounding box center [338, 246] width 306 height 24
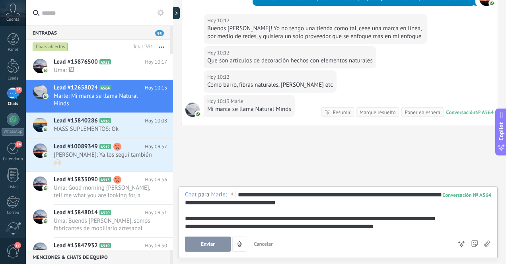
click at [318, 194] on div "**********" at bounding box center [338, 211] width 306 height 40
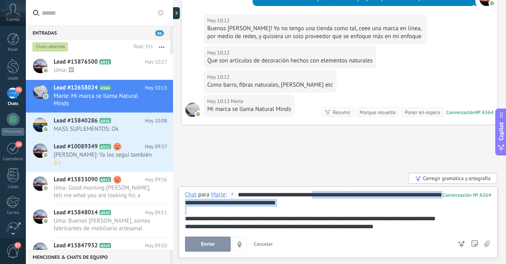
drag, startPoint x: 316, startPoint y: 197, endPoint x: 343, endPoint y: 208, distance: 29.6
click at [343, 208] on div "**********" at bounding box center [338, 211] width 306 height 40
copy div "**********"
click at [313, 210] on div at bounding box center [338, 211] width 306 height 8
drag, startPoint x: 316, startPoint y: 196, endPoint x: 338, endPoint y: 209, distance: 26.4
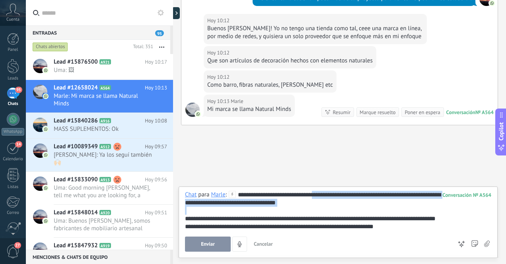
click at [338, 209] on div "**********" at bounding box center [338, 211] width 306 height 40
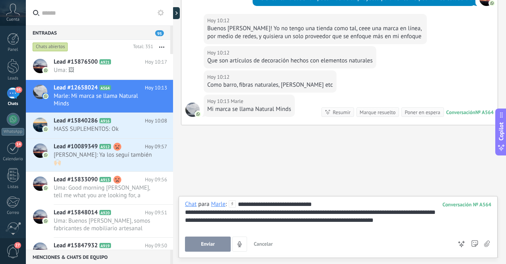
click at [188, 214] on div "**********" at bounding box center [338, 212] width 306 height 8
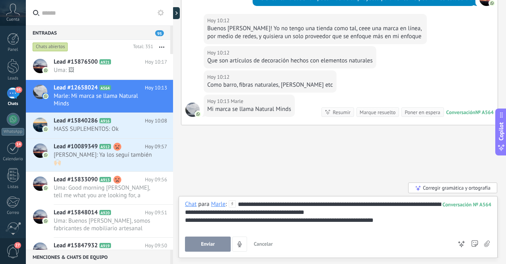
click at [394, 220] on div "**********" at bounding box center [338, 220] width 306 height 8
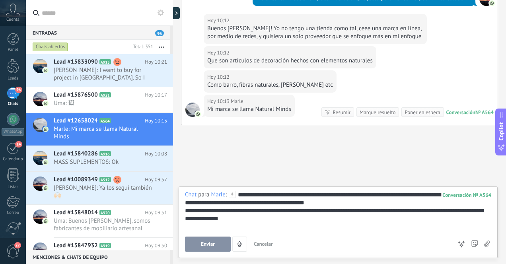
click at [210, 245] on span "Enviar" at bounding box center [208, 245] width 14 height 6
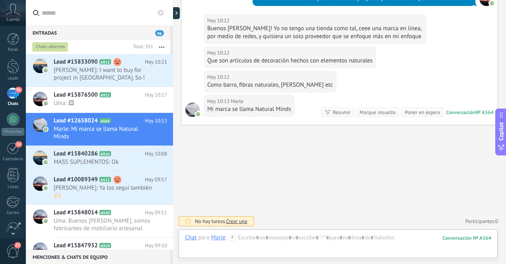
scroll to position [669, 0]
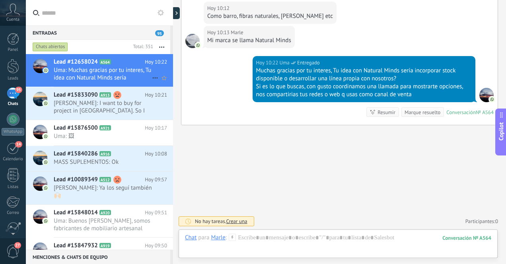
click at [110, 78] on span "Uma: Muchas gracias por tu interes, Tu idea con Natural Minds sería incorporar …" at bounding box center [103, 73] width 98 height 15
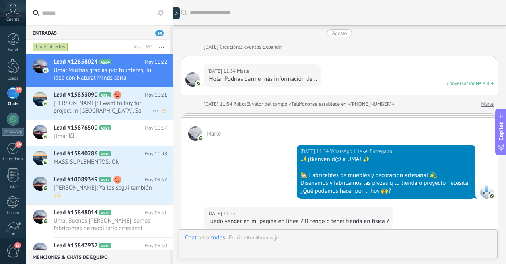
scroll to position [627, 0]
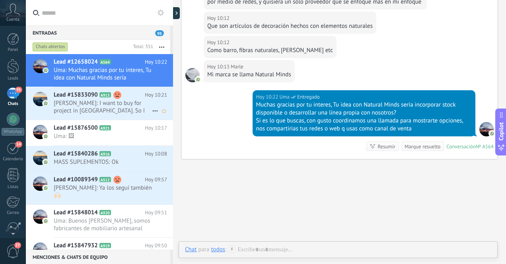
click at [113, 110] on span "Maureen Mortenson: I want to buy for project in Cozumel. So I need supplier who…" at bounding box center [103, 106] width 98 height 15
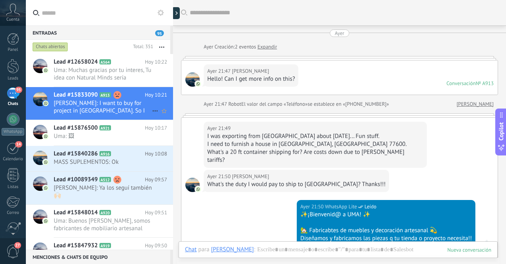
scroll to position [226, 0]
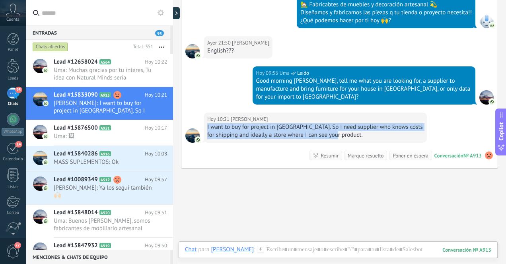
drag, startPoint x: 208, startPoint y: 120, endPoint x: 362, endPoint y: 125, distance: 154.5
click at [362, 125] on div "I want to buy for project in Cozumel. So I need supplier who knows costs for sh…" at bounding box center [315, 131] width 216 height 16
copy div "I want to buy for project in Cozumel. So I need supplier who knows costs for sh…"
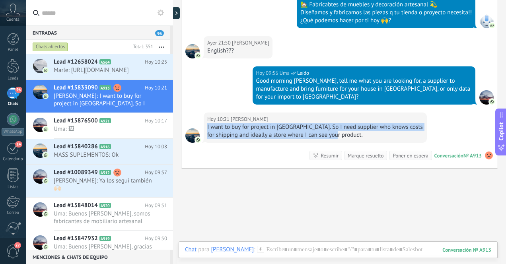
click at [260, 141] on div "Hoy 10:21 Maureen Mortenson I want to buy for project in Cozumel. So I need sup…" at bounding box center [339, 141] width 316 height 56
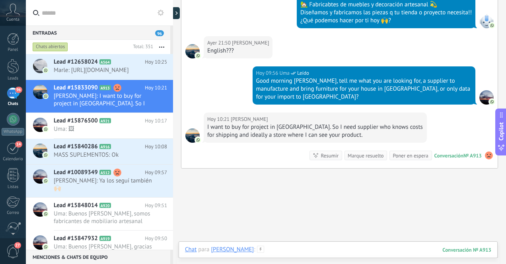
click at [320, 251] on div at bounding box center [338, 258] width 306 height 24
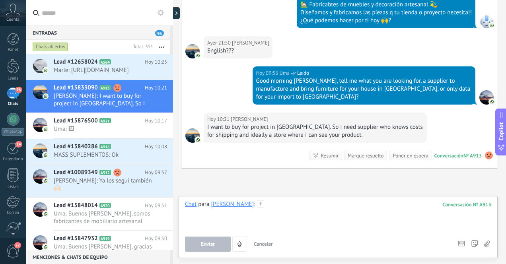
paste div
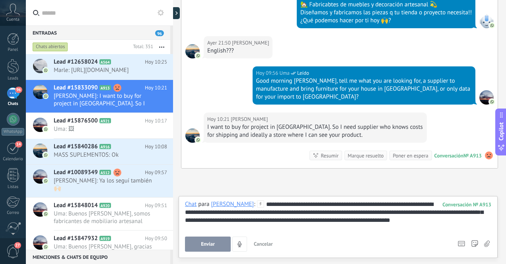
click at [208, 243] on span "Enviar" at bounding box center [208, 245] width 14 height 6
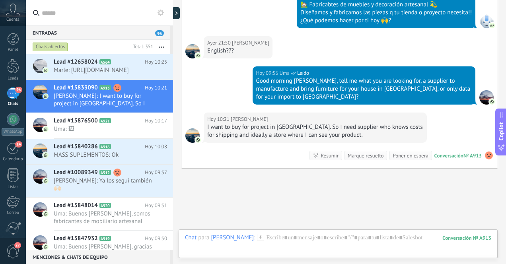
scroll to position [312, 0]
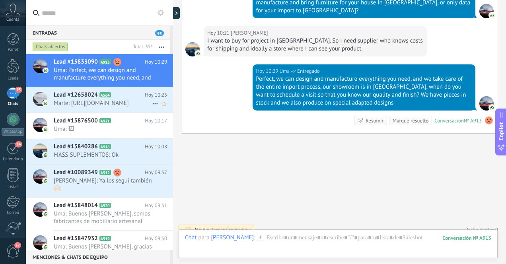
click at [132, 107] on span "Marle: https://www.instagram.com/p/Cd6c7q6pEAy/?igsh=Z21uMzMweXI2M3Zj" at bounding box center [103, 103] width 98 height 8
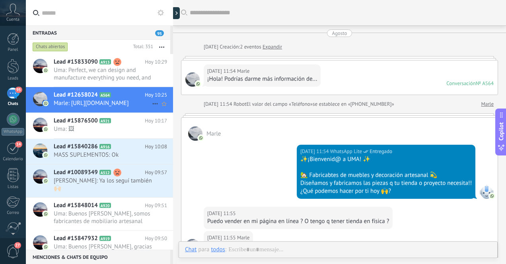
scroll to position [719, 0]
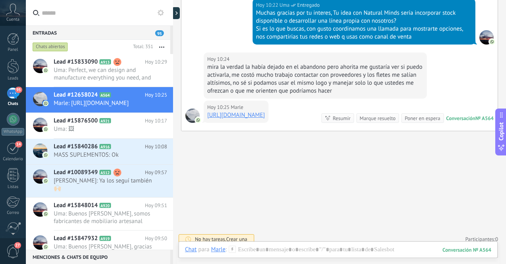
click at [265, 119] on link "https://www.instagram.com/p/Cd6c7q6pEAy/?igsh=Z21uMzMweXI2M3Zj" at bounding box center [236, 115] width 58 height 8
click at [337, 250] on div at bounding box center [338, 258] width 306 height 24
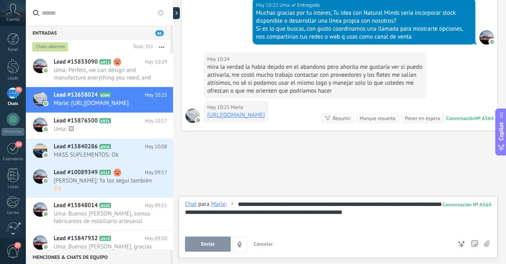
click at [208, 244] on span "Enviar" at bounding box center [208, 245] width 14 height 6
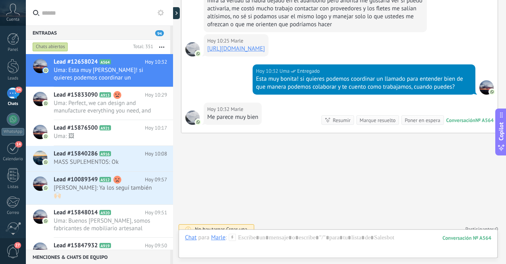
scroll to position [801, 0]
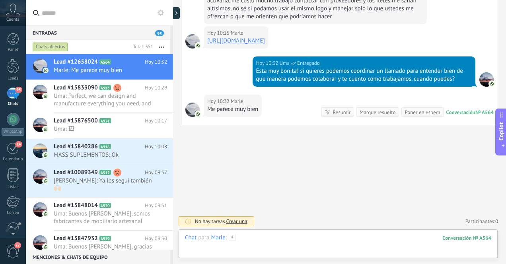
click at [267, 236] on div at bounding box center [338, 246] width 306 height 24
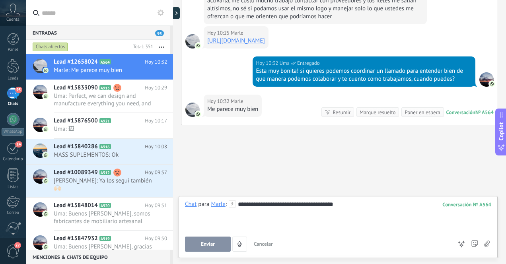
click at [318, 204] on div "**********" at bounding box center [338, 216] width 306 height 30
click at [205, 245] on span "Enviar" at bounding box center [208, 245] width 14 height 6
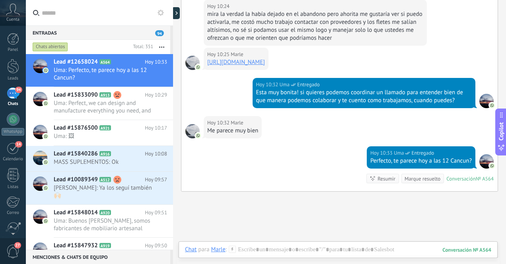
scroll to position [770, 0]
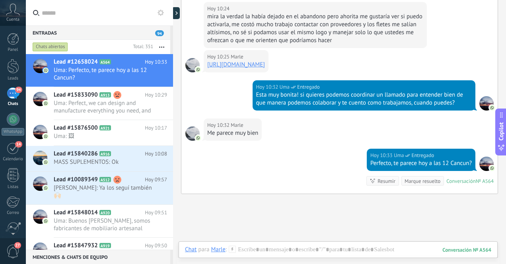
click at [265, 68] on link "https://www.instagram.com/p/Cd6c7q6pEAy/?igsh=Z21uMzMweXI2M3Zj" at bounding box center [236, 65] width 58 height 8
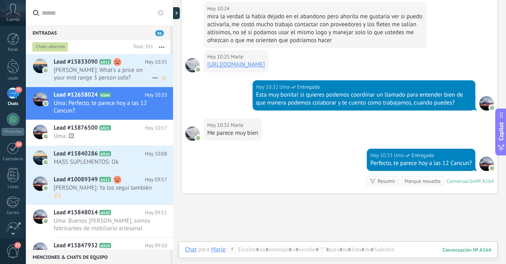
click at [105, 79] on span "Maureen Mortenson: What's a price on your mid range 3 person sofa?" at bounding box center [103, 73] width 98 height 15
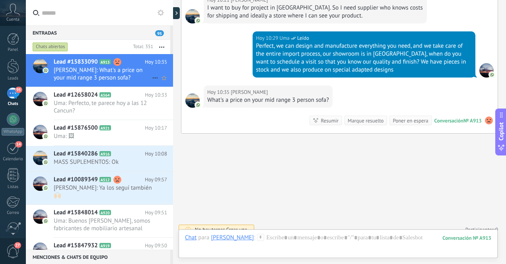
scroll to position [370, 0]
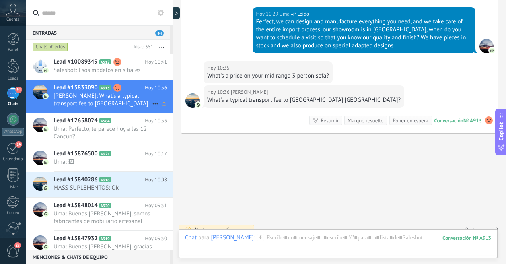
click at [122, 100] on span "Maureen Mortenson: What's a typical transport fee to Cozumel Mexico?" at bounding box center [103, 99] width 98 height 15
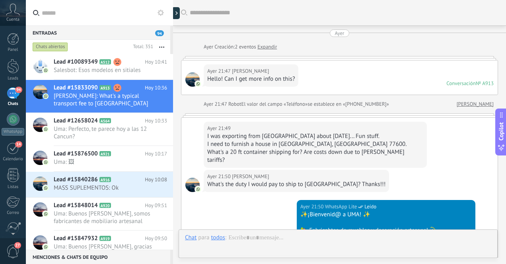
scroll to position [370, 0]
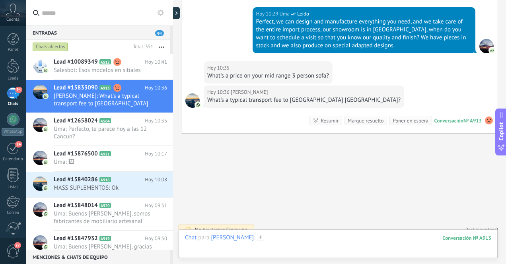
click at [320, 240] on div at bounding box center [338, 246] width 306 height 24
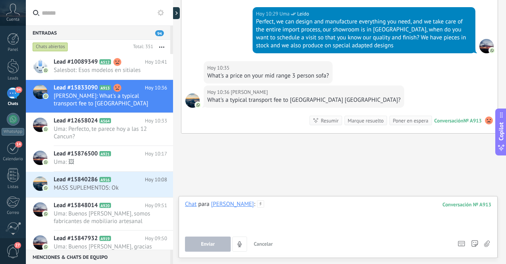
paste div
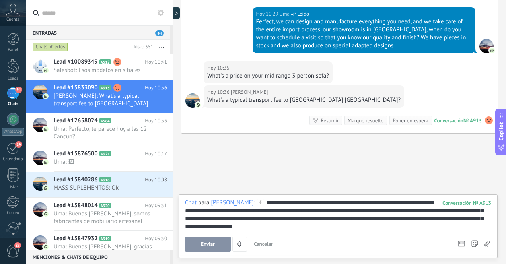
click at [210, 244] on span "Enviar" at bounding box center [208, 245] width 14 height 6
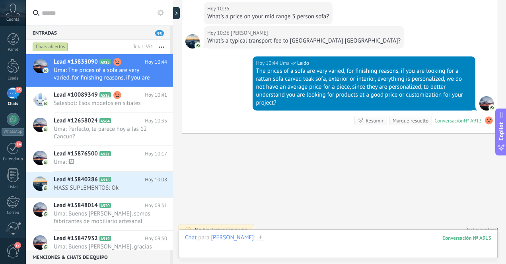
click at [300, 239] on div at bounding box center [338, 246] width 306 height 24
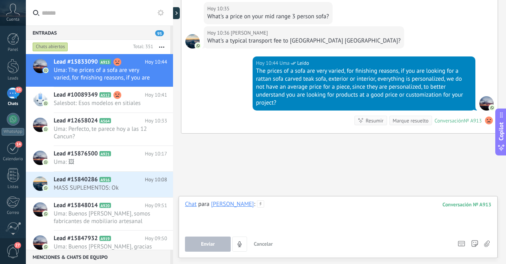
paste div
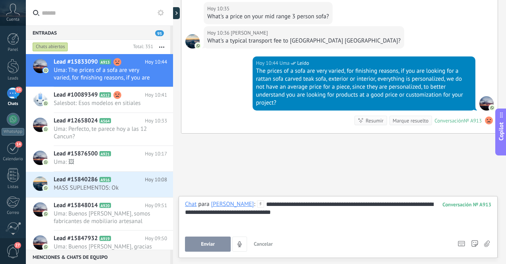
click at [204, 246] on span "Enviar" at bounding box center [208, 245] width 14 height 6
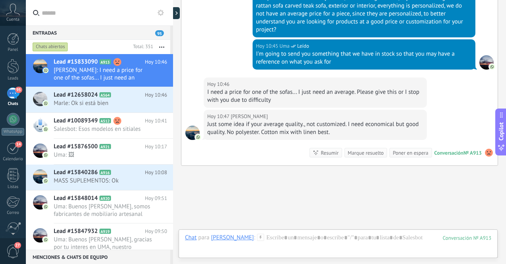
scroll to position [534, 0]
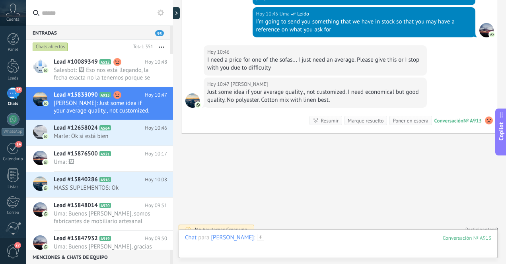
click at [328, 241] on div at bounding box center [338, 246] width 306 height 24
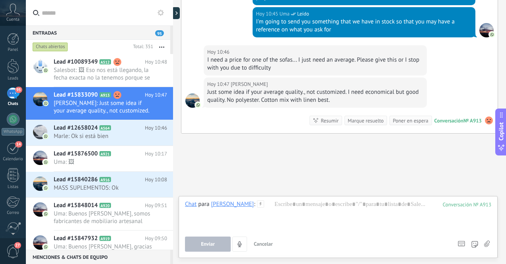
click at [487, 244] on use at bounding box center [487, 244] width 6 height 6
click at [0, 0] on input "file" at bounding box center [0, 0] width 0 height 0
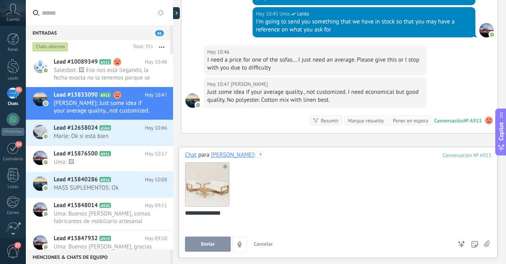
click at [210, 244] on span "Enviar" at bounding box center [208, 245] width 14 height 6
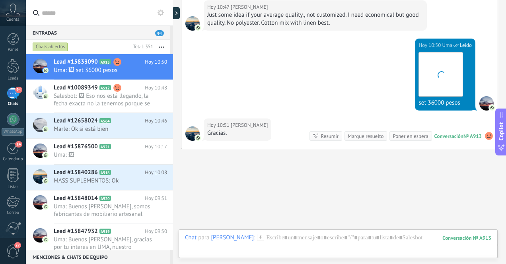
scroll to position [627, 0]
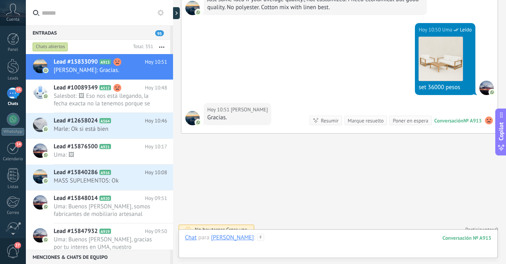
click at [316, 239] on div at bounding box center [338, 246] width 306 height 24
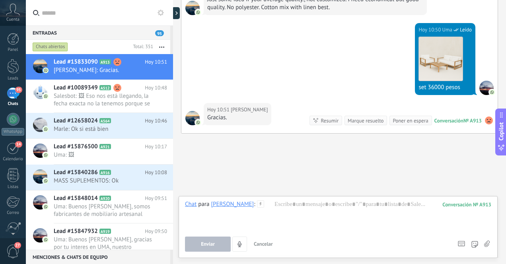
click at [487, 243] on icon at bounding box center [487, 244] width 6 height 7
click at [0, 0] on input "file" at bounding box center [0, 0] width 0 height 0
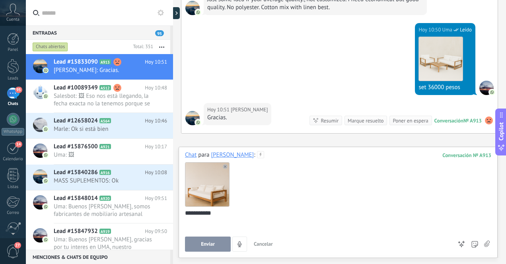
click at [208, 244] on span "Enviar" at bounding box center [208, 245] width 14 height 6
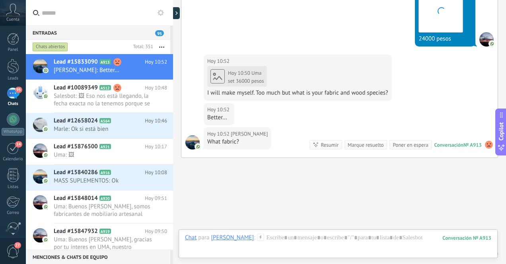
scroll to position [810, 0]
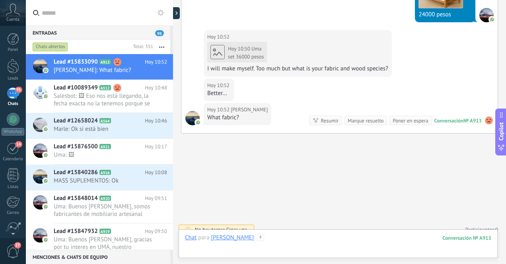
click at [383, 241] on div at bounding box center [338, 246] width 306 height 24
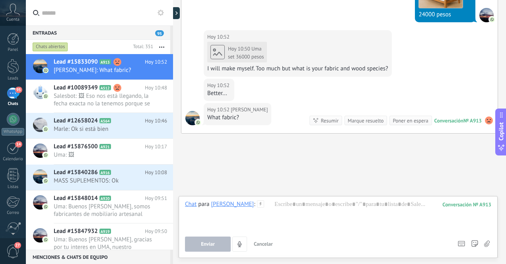
click at [486, 242] on icon at bounding box center [487, 244] width 6 height 7
click at [0, 0] on input "file" at bounding box center [0, 0] width 0 height 0
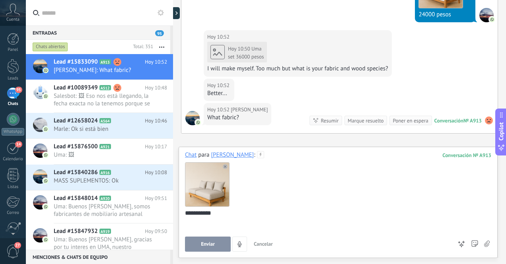
click at [211, 245] on span "Enviar" at bounding box center [208, 245] width 14 height 6
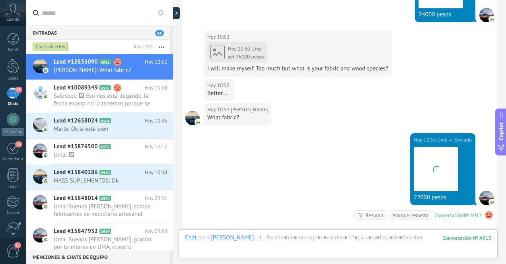
scroll to position [905, 0]
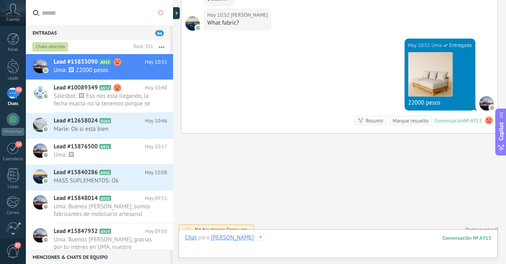
click at [308, 238] on div at bounding box center [338, 246] width 306 height 24
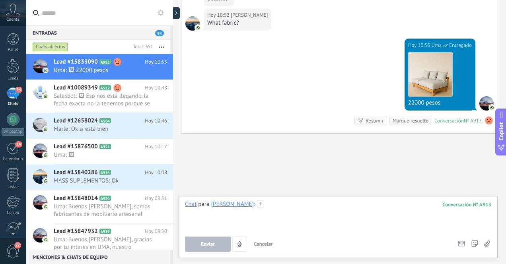
paste div
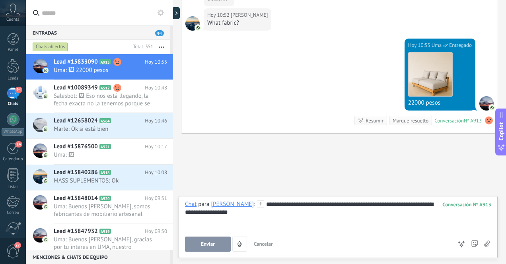
click at [212, 246] on span "Enviar" at bounding box center [208, 245] width 14 height 6
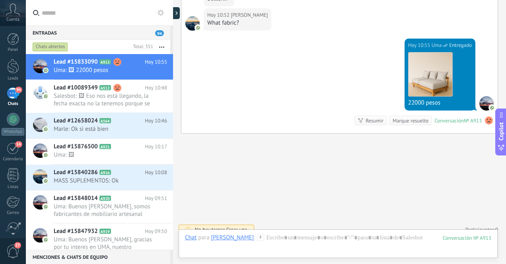
scroll to position [937, 0]
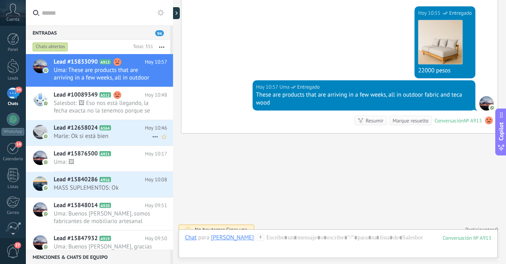
click at [127, 136] on span "Marle: Ok si está bien" at bounding box center [103, 136] width 98 height 8
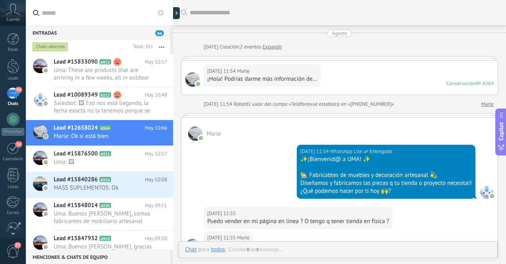
scroll to position [647, 0]
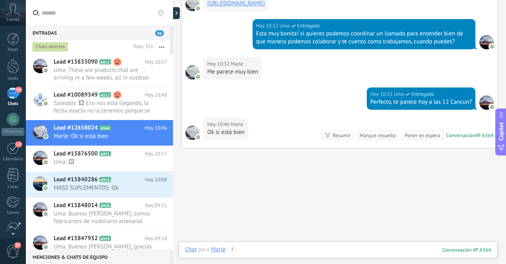
click at [311, 251] on div at bounding box center [338, 258] width 306 height 24
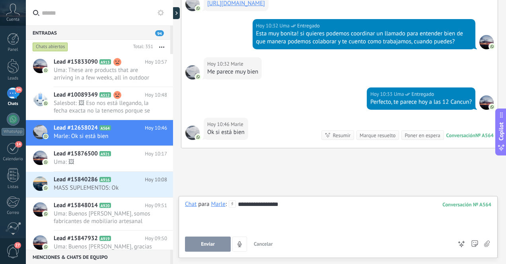
click at [210, 244] on span "Enviar" at bounding box center [208, 245] width 14 height 6
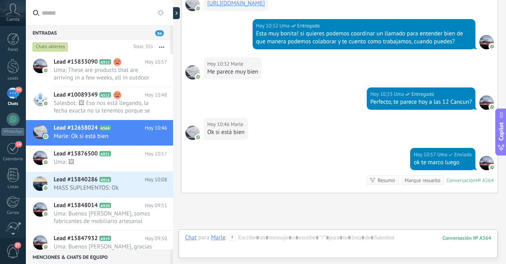
scroll to position [715, 0]
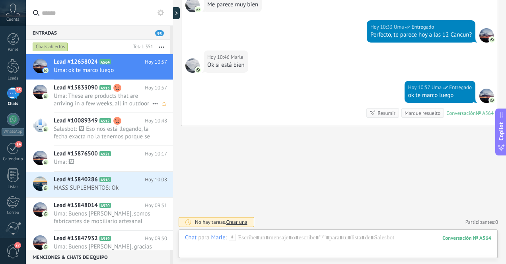
click at [129, 103] on span "Uma: These are products that are arriving in a few weeks, all in outdoor fabric…" at bounding box center [103, 99] width 98 height 15
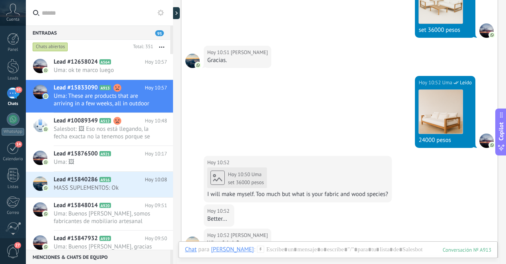
scroll to position [498, 0]
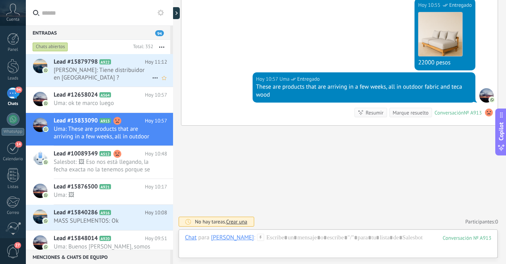
click at [127, 76] on span "Chivis: Tiene distribuidor en Tijuana ?" at bounding box center [103, 73] width 98 height 15
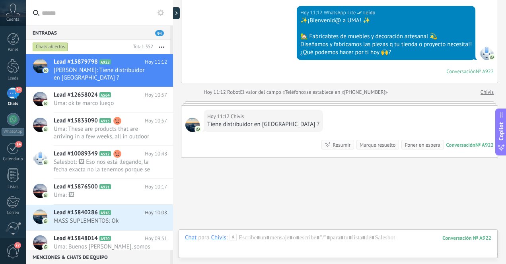
scroll to position [103, 0]
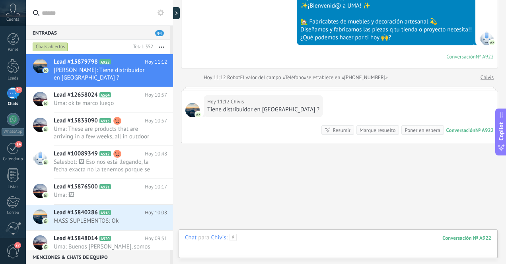
click at [317, 241] on div at bounding box center [338, 246] width 306 height 24
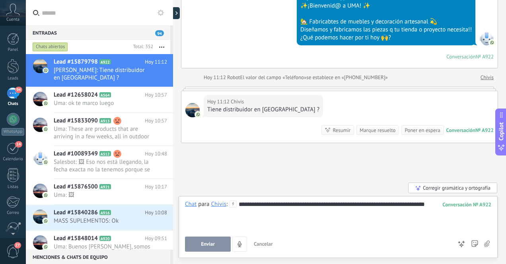
click at [209, 244] on span "Enviar" at bounding box center [208, 245] width 14 height 6
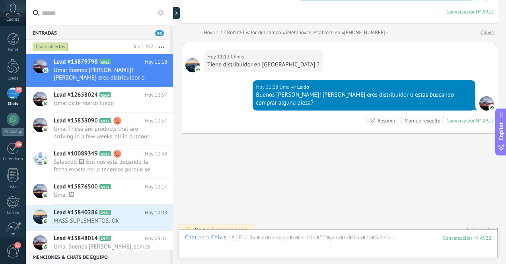
scroll to position [164, 0]
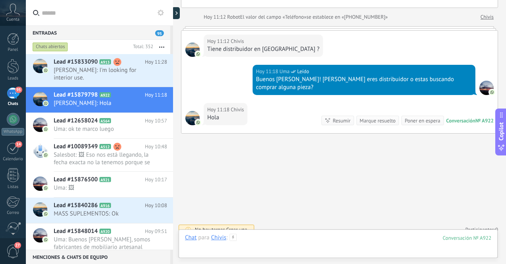
click at [301, 241] on div at bounding box center [338, 246] width 306 height 24
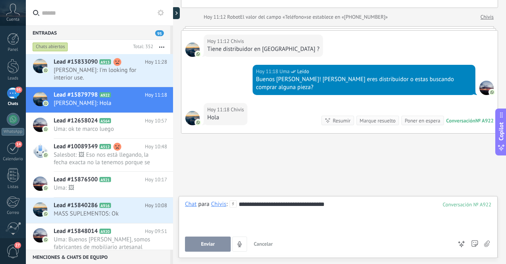
click at [209, 243] on span "Enviar" at bounding box center [208, 245] width 14 height 6
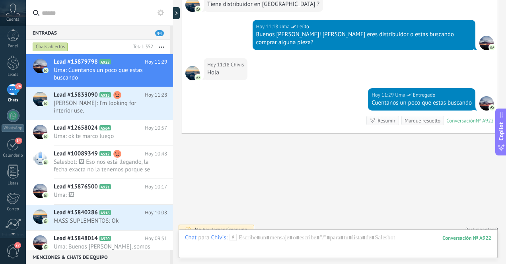
scroll to position [0, 0]
click at [73, 103] on span "Maureen Mortenson: I'm looking for interior use." at bounding box center [103, 106] width 98 height 15
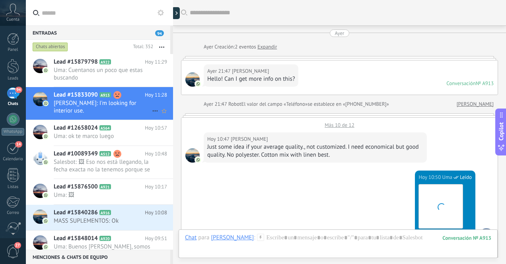
scroll to position [481, 0]
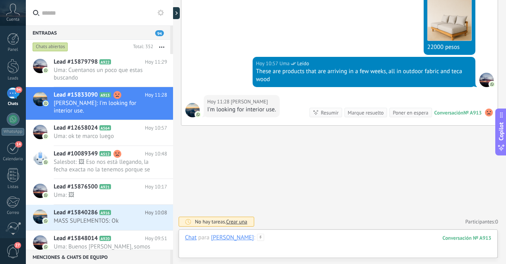
click at [333, 241] on div at bounding box center [338, 246] width 306 height 24
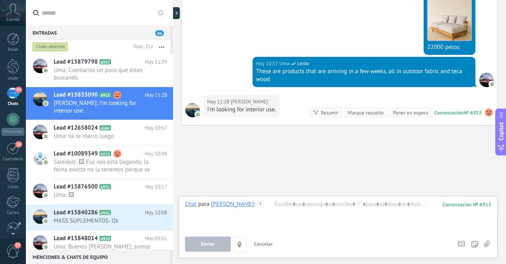
click at [487, 244] on icon at bounding box center [487, 244] width 6 height 7
click at [0, 0] on input "file" at bounding box center [0, 0] width 0 height 0
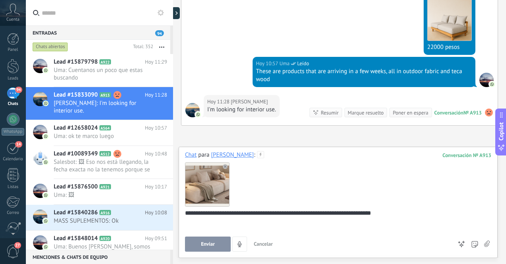
click at [368, 214] on div "**********" at bounding box center [337, 224] width 304 height 30
click at [387, 214] on div "**********" at bounding box center [337, 224] width 304 height 30
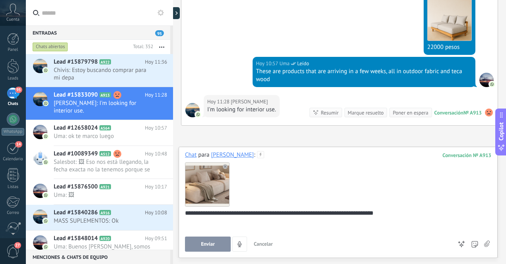
click at [213, 245] on span "Enviar" at bounding box center [208, 245] width 14 height 6
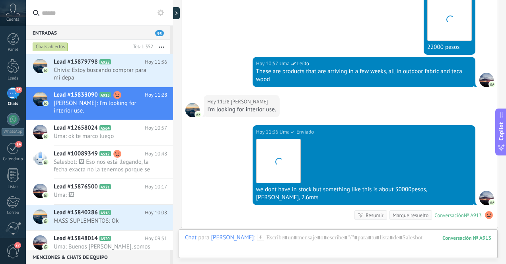
scroll to position [576, 0]
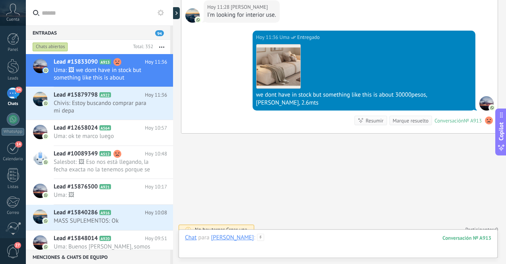
click at [294, 240] on div at bounding box center [338, 246] width 306 height 24
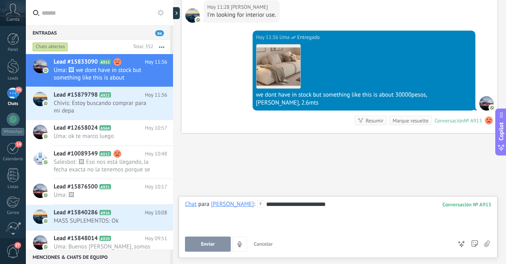
click at [203, 244] on span "Enviar" at bounding box center [208, 245] width 14 height 6
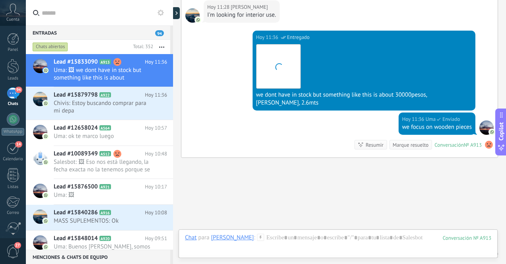
scroll to position [600, 0]
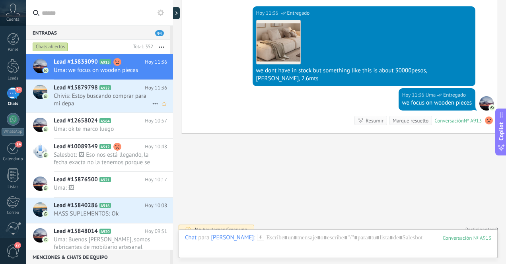
click at [125, 101] on span "Chivis: Estoy buscando comprar para mi depa" at bounding box center [103, 99] width 98 height 15
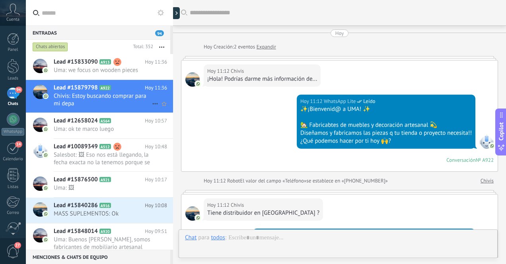
scroll to position [224, 0]
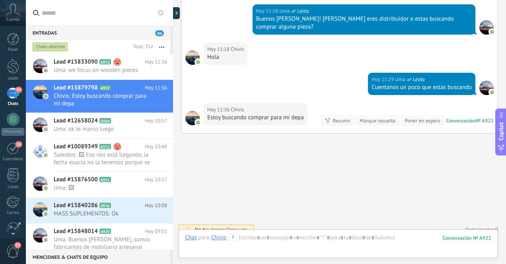
click at [10, 97] on div "94" at bounding box center [13, 94] width 13 height 12
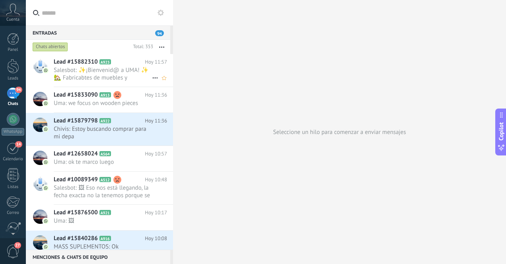
click at [80, 78] on span "Salesbot: ✨¡Bienvenid@ a UMA! ✨ 🏡 Fabricabtes de muebles y decoración artesanal…" at bounding box center [103, 73] width 98 height 15
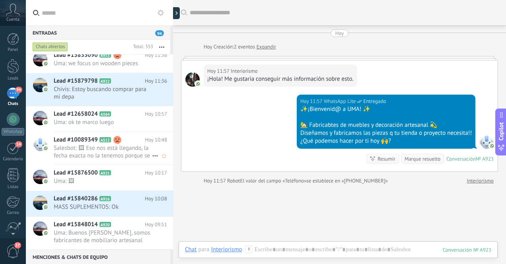
scroll to position [47, 0]
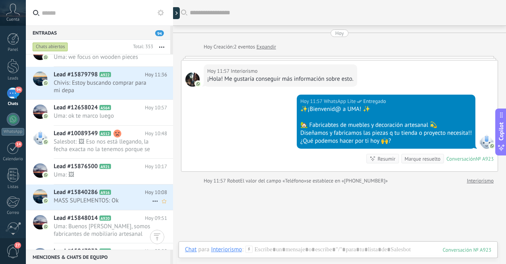
click at [119, 200] on span "MASS SUPLEMENTOS: Ok" at bounding box center [103, 201] width 98 height 8
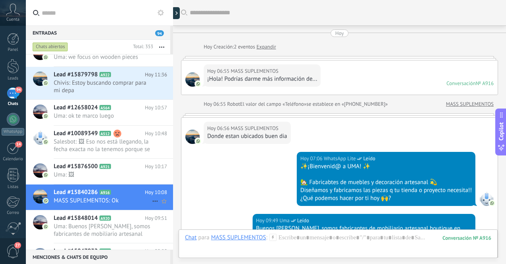
scroll to position [197, 0]
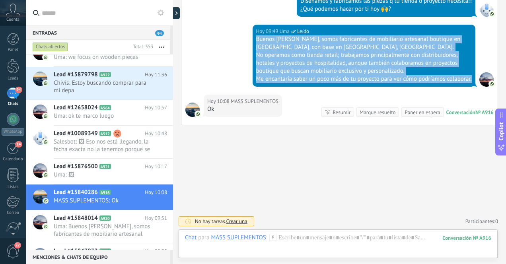
drag, startPoint x: 255, startPoint y: 31, endPoint x: 318, endPoint y: 90, distance: 86.4
click at [318, 90] on div "Hoy 09:49 Uma Leído Buenos dias, somos fabricantes de mobiliario artesanal bout…" at bounding box center [339, 60] width 316 height 70
copy div "Buenos dias, somos fabricantes de mobiliario artesanal boutique en Indonesia, c…"
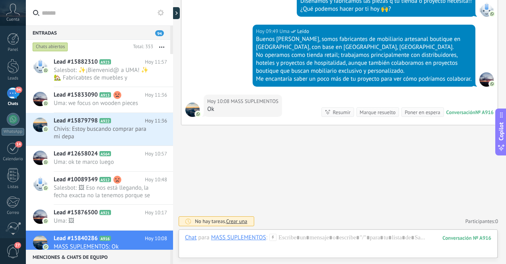
click at [235, 186] on div "Buscar Carga más Hoy Hoy Creación: 2 eventos Expandir Hoy 06:55 MASS SUPLEMENTO…" at bounding box center [339, 38] width 333 height 454
click at [123, 77] on span "Salesbot: ✨¡Bienvenid@ a UMA! ✨ 🏡 Fabricabtes de muebles y decoración artesanal…" at bounding box center [103, 73] width 98 height 15
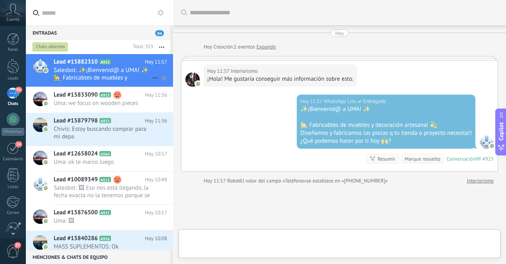
scroll to position [59, 0]
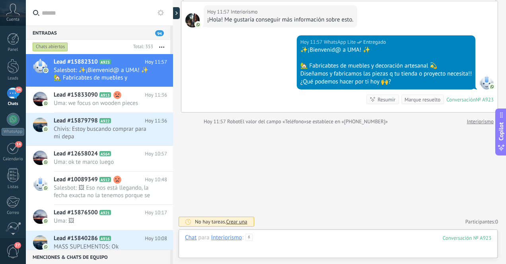
click at [290, 238] on div at bounding box center [338, 246] width 306 height 24
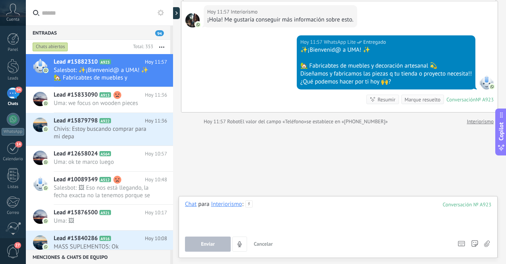
paste div
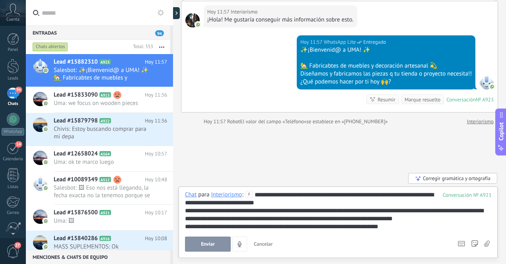
click at [208, 244] on span "Enviar" at bounding box center [208, 245] width 14 height 6
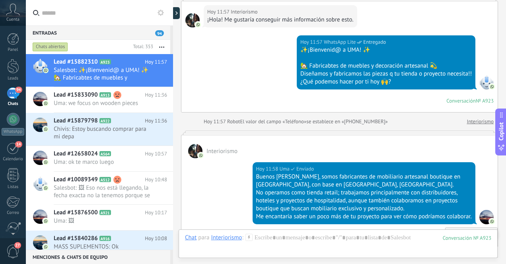
scroll to position [54, 0]
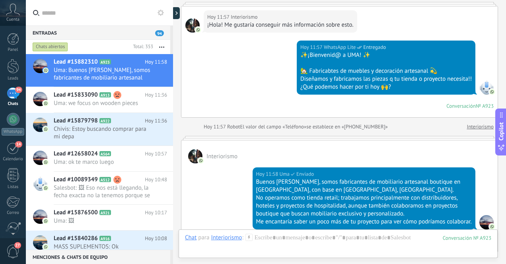
click at [223, 200] on div "Hoy 11:58 Uma Enviado Buenos dias, somos fabricantes de mobiliario artesanal bo…" at bounding box center [339, 208] width 316 height 89
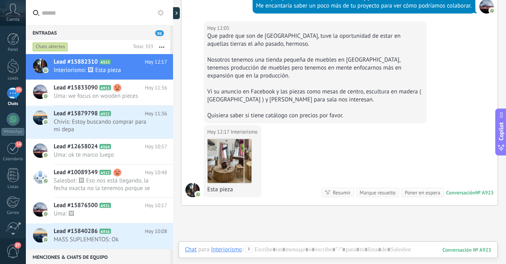
scroll to position [346, 0]
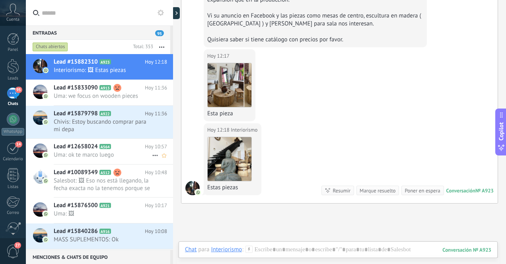
click at [127, 149] on h2 "Lead #12658024 A564" at bounding box center [99, 147] width 91 height 8
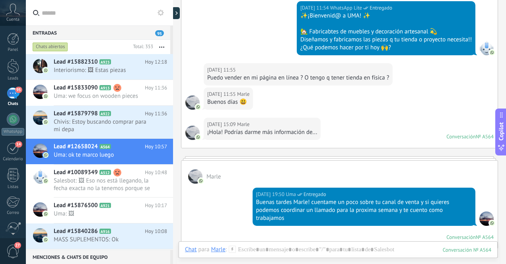
scroll to position [145, 0]
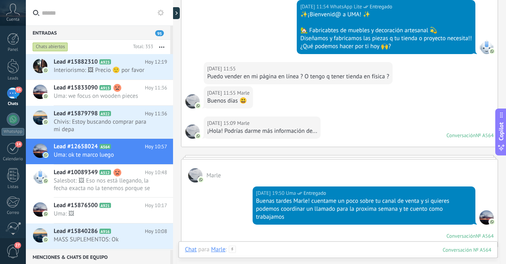
click at [290, 251] on div at bounding box center [338, 258] width 306 height 24
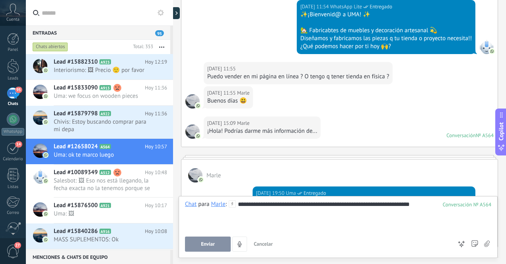
click at [207, 244] on span "Enviar" at bounding box center [208, 245] width 14 height 6
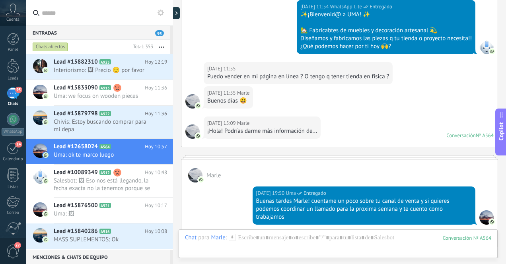
scroll to position [715, 0]
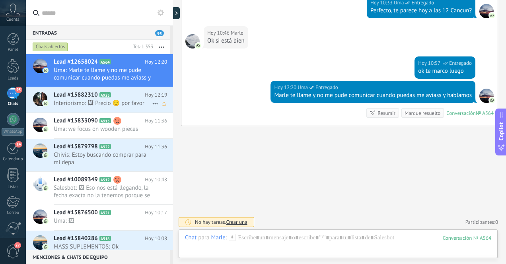
click at [140, 100] on span "Interiorismo: 🖼 Precio 🙂 por favor" at bounding box center [103, 103] width 98 height 8
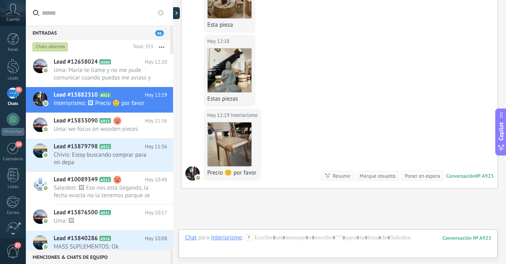
scroll to position [506, 0]
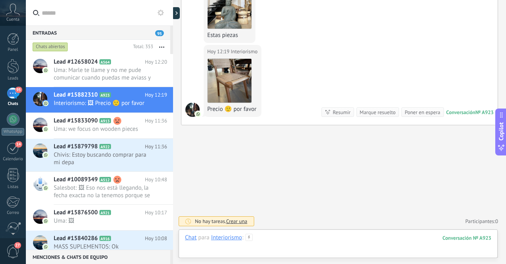
click at [342, 238] on div at bounding box center [338, 246] width 306 height 24
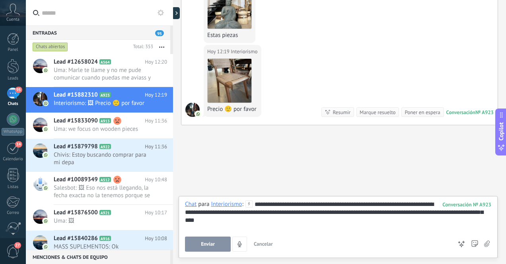
click at [220, 246] on button "Enviar" at bounding box center [208, 244] width 46 height 15
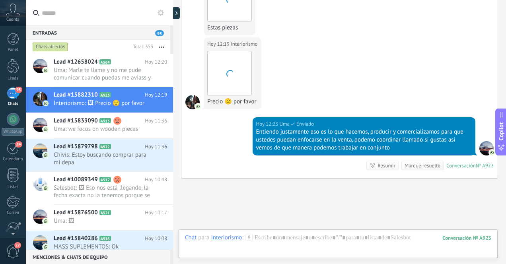
scroll to position [567, 0]
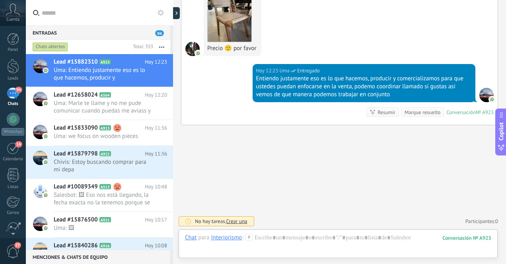
click at [13, 98] on div "94" at bounding box center [13, 94] width 13 height 12
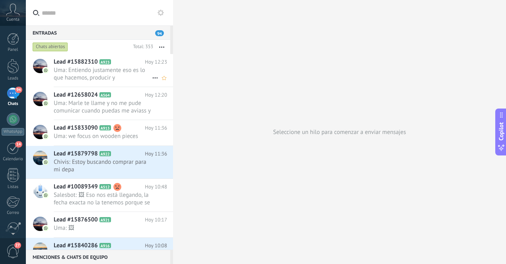
click at [97, 78] on span "Uma: Entiendo justamente eso es lo que hacemos, producir y comercializamos para…" at bounding box center [103, 73] width 98 height 15
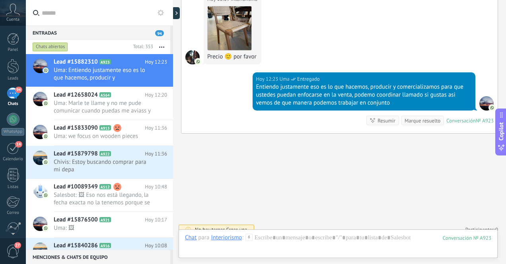
scroll to position [567, 0]
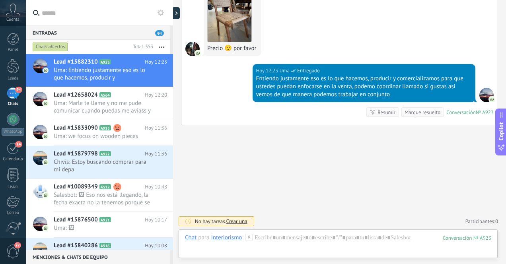
click at [13, 97] on div "94" at bounding box center [13, 94] width 13 height 12
